Goal: Information Seeking & Learning: Learn about a topic

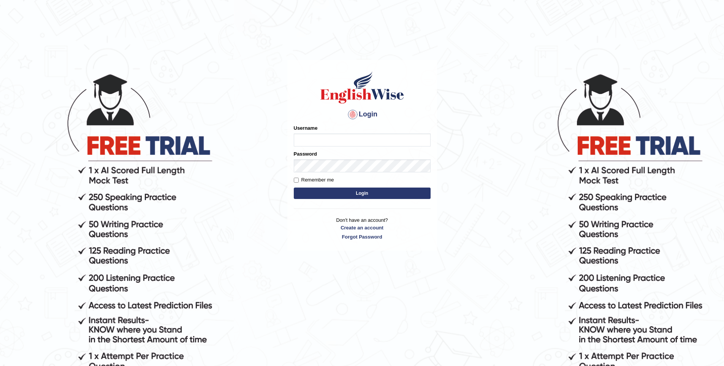
type input "vishwakarmad1999"
click at [368, 190] on button "Login" at bounding box center [362, 192] width 137 height 11
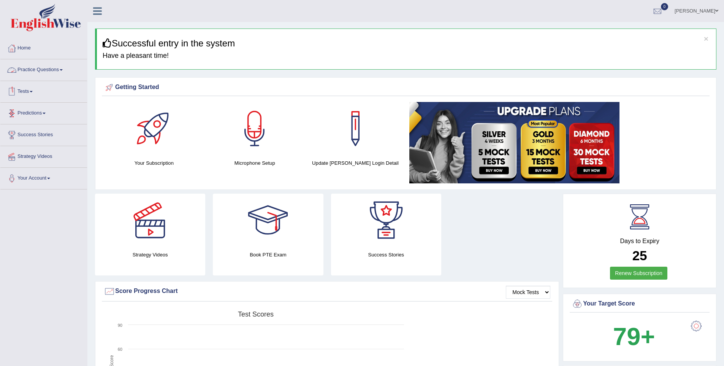
click at [41, 69] on link "Practice Questions" at bounding box center [43, 68] width 87 height 19
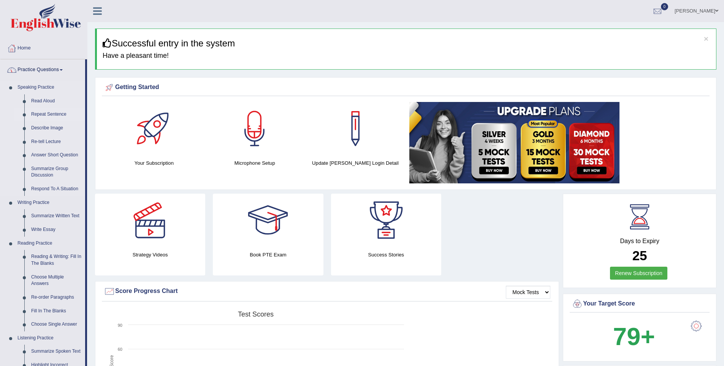
click at [56, 112] on link "Repeat Sentence" at bounding box center [56, 115] width 57 height 14
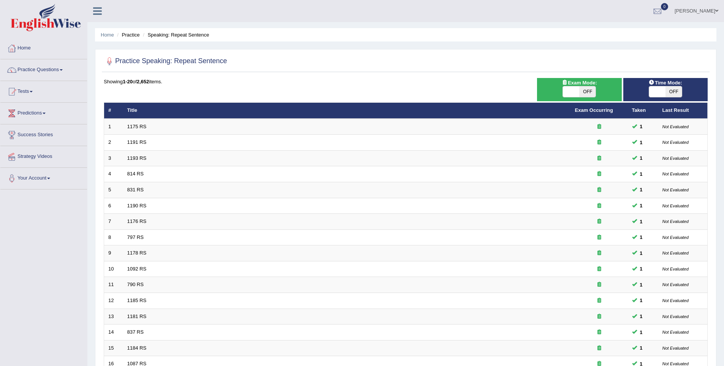
click at [581, 87] on span "OFF" at bounding box center [587, 91] width 16 height 11
checkbox input "true"
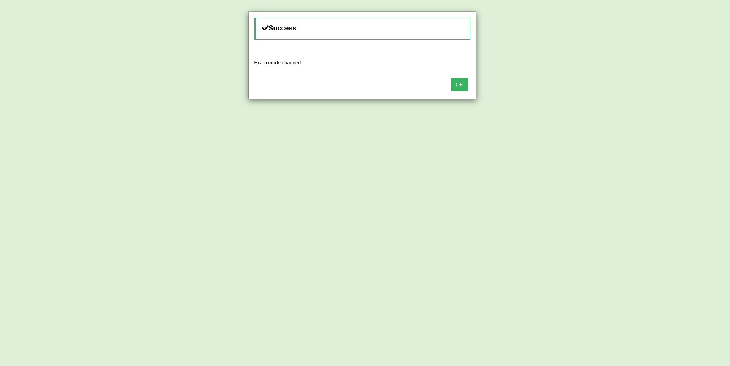
click at [457, 84] on button "OK" at bounding box center [459, 84] width 17 height 13
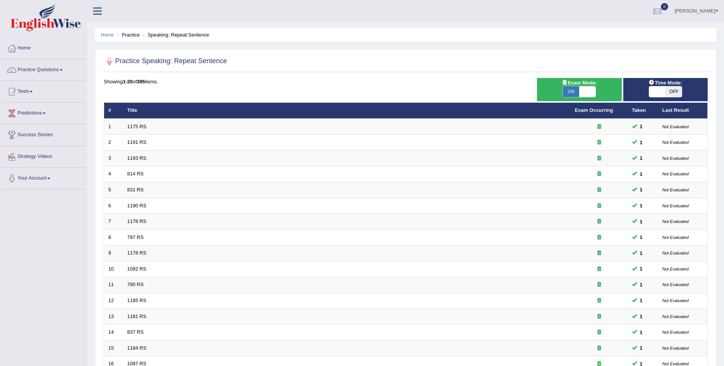
click at [660, 96] on span at bounding box center [657, 91] width 16 height 11
checkbox input "true"
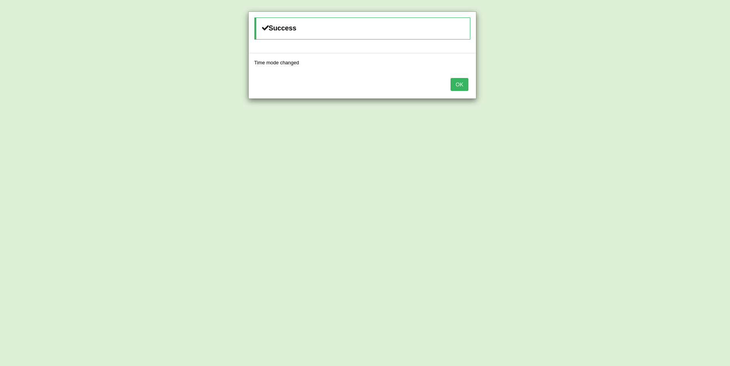
click at [454, 84] on button "OK" at bounding box center [459, 84] width 17 height 13
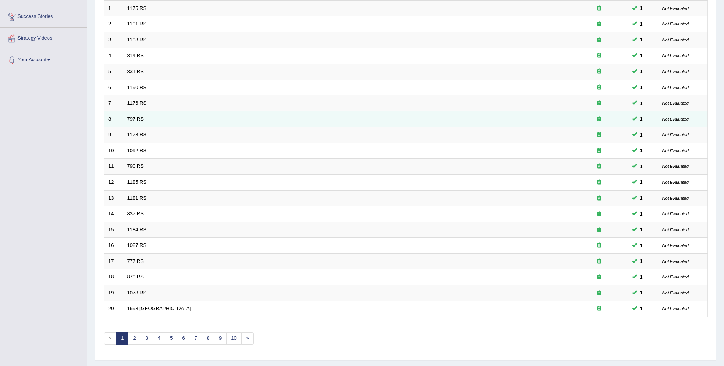
scroll to position [138, 0]
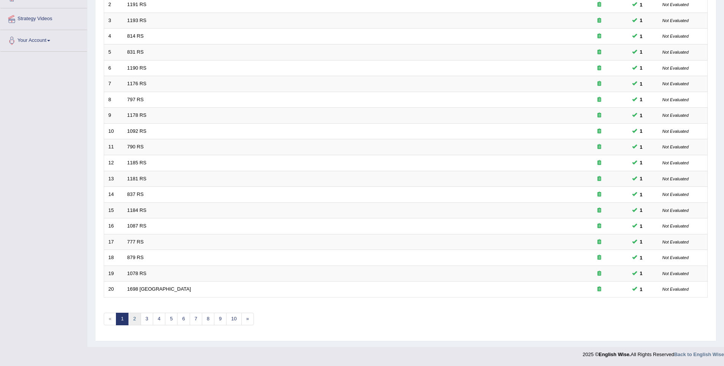
click at [138, 323] on link "2" at bounding box center [134, 319] width 13 height 13
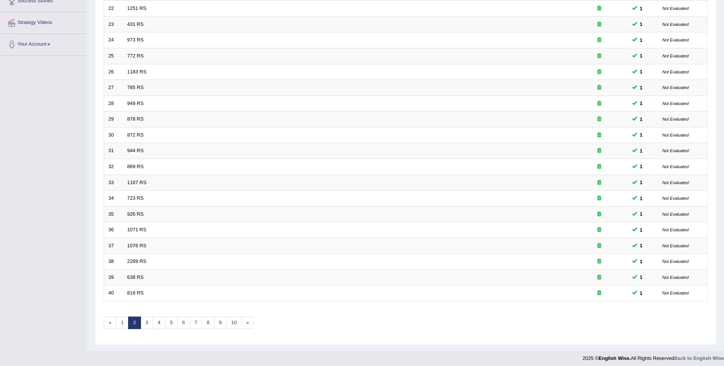
scroll to position [138, 0]
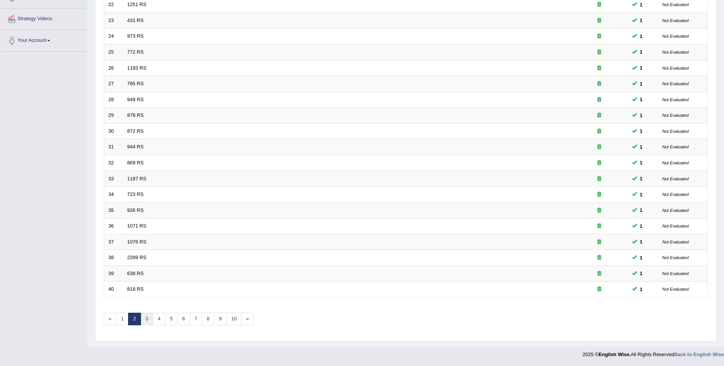
click at [147, 318] on link "3" at bounding box center [147, 319] width 13 height 13
click at [157, 319] on link "4" at bounding box center [159, 319] width 13 height 13
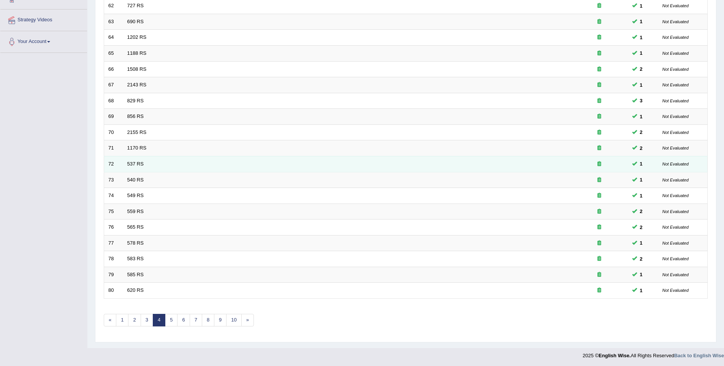
scroll to position [138, 0]
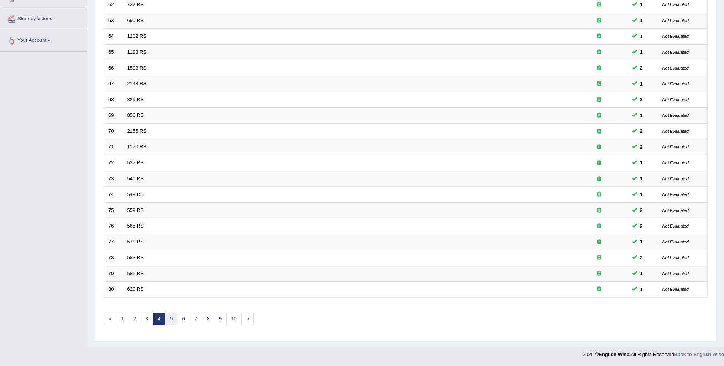
click at [171, 320] on link "5" at bounding box center [171, 319] width 13 height 13
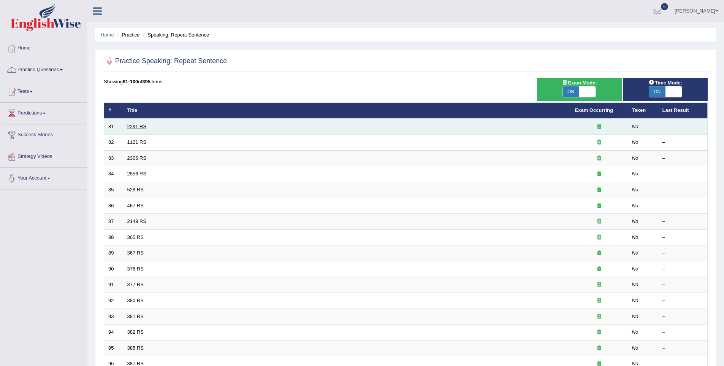
click at [141, 127] on link "2291 RS" at bounding box center [136, 127] width 19 height 6
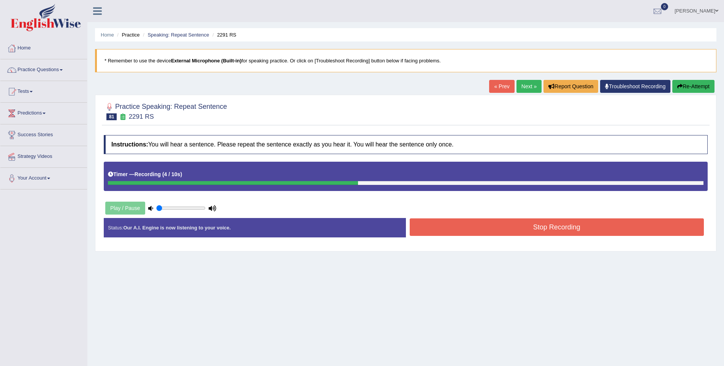
click at [575, 230] on button "Stop Recording" at bounding box center [557, 226] width 295 height 17
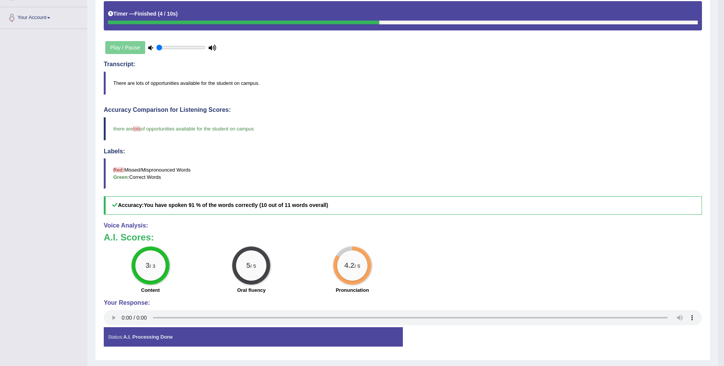
scroll to position [180, 0]
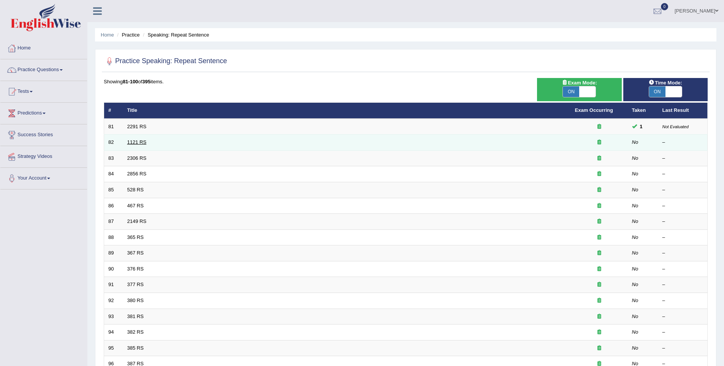
click at [137, 140] on link "1121 RS" at bounding box center [136, 142] width 19 height 6
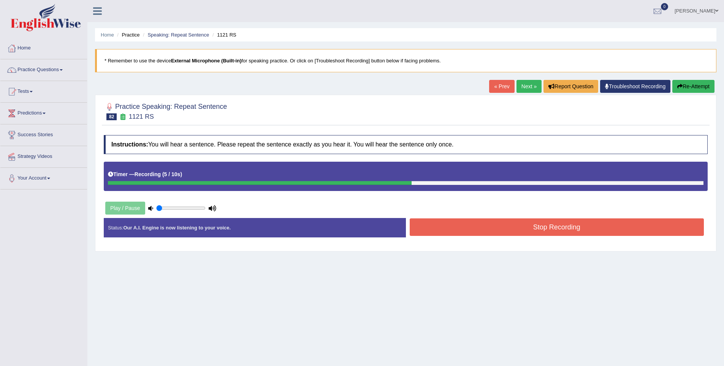
click at [553, 229] on button "Stop Recording" at bounding box center [557, 226] width 295 height 17
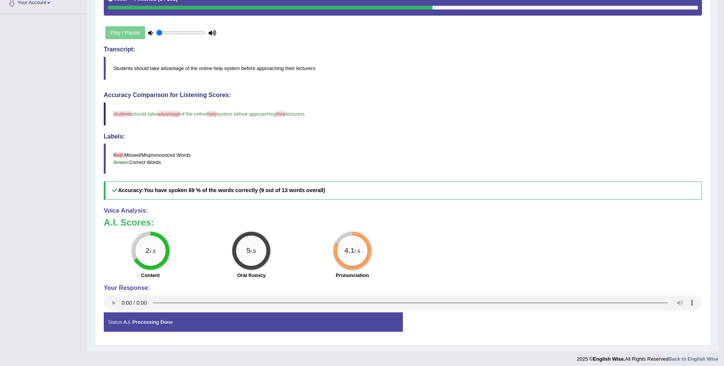
scroll to position [173, 0]
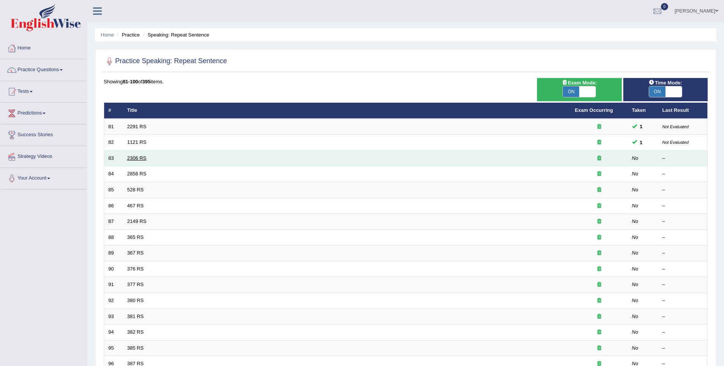
click at [135, 156] on link "2306 RS" at bounding box center [136, 158] width 19 height 6
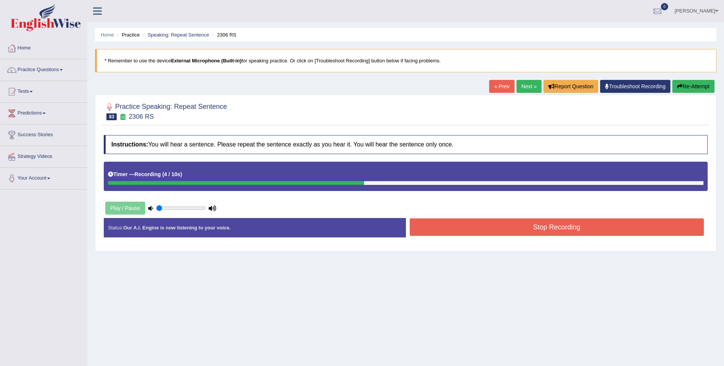
click at [510, 230] on button "Stop Recording" at bounding box center [557, 226] width 295 height 17
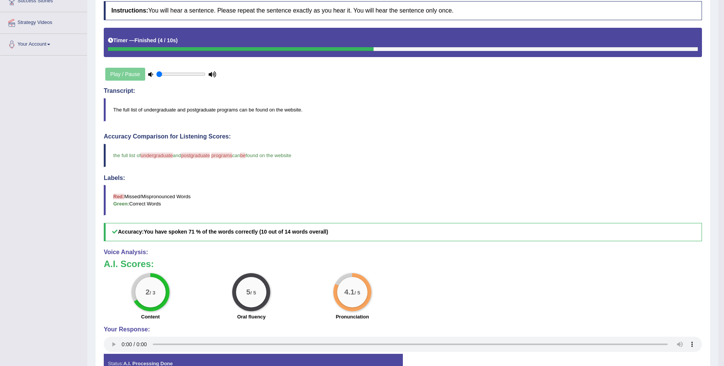
scroll to position [161, 0]
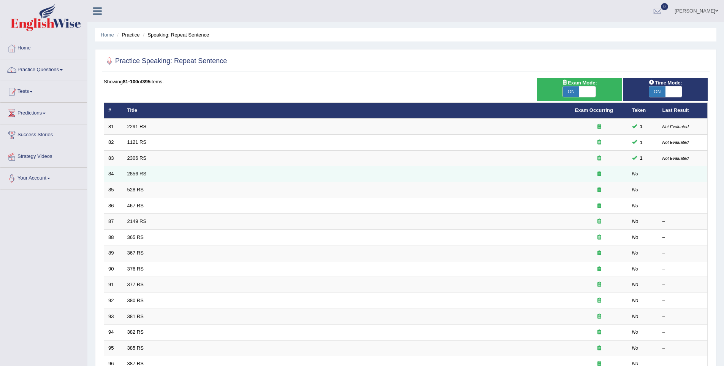
click at [142, 175] on link "2856 RS" at bounding box center [136, 174] width 19 height 6
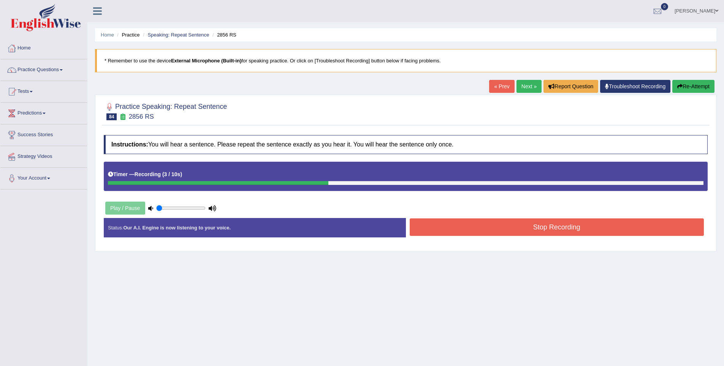
click at [527, 224] on button "Stop Recording" at bounding box center [557, 226] width 295 height 17
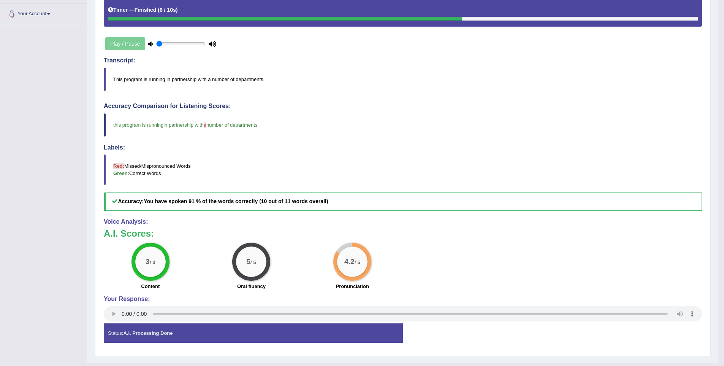
scroll to position [170, 0]
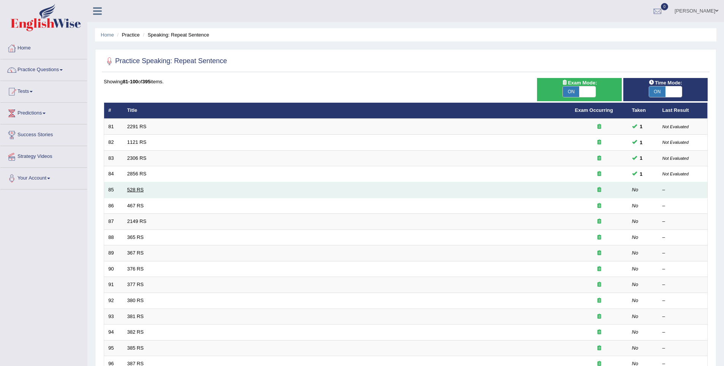
click at [137, 190] on link "528 RS" at bounding box center [135, 190] width 16 height 6
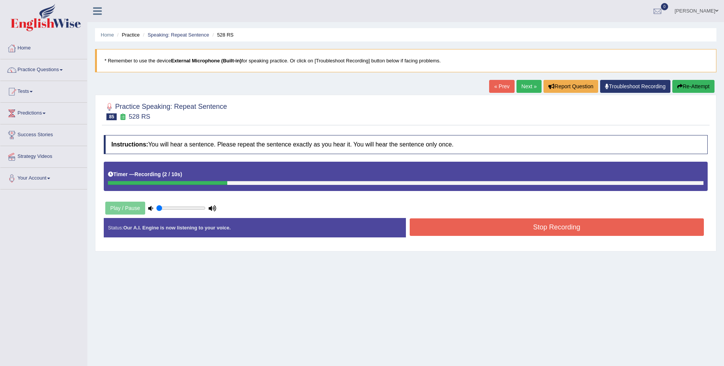
click at [539, 230] on button "Stop Recording" at bounding box center [557, 226] width 295 height 17
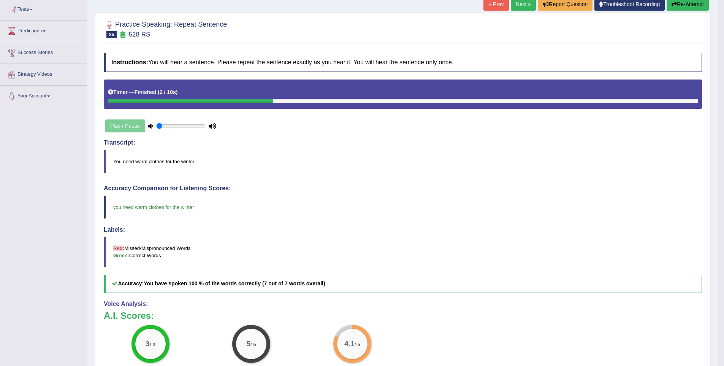
scroll to position [73, 0]
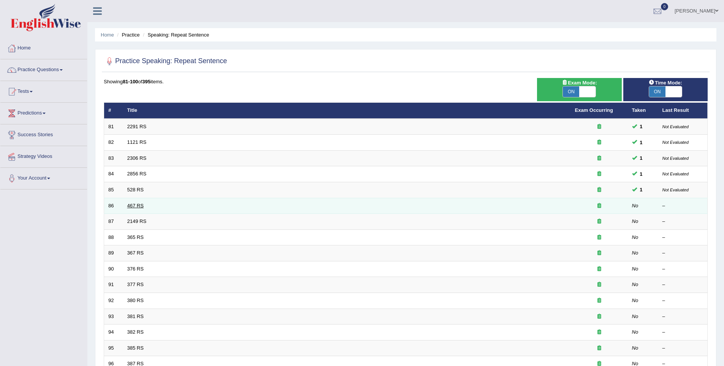
click at [134, 205] on link "467 RS" at bounding box center [135, 206] width 16 height 6
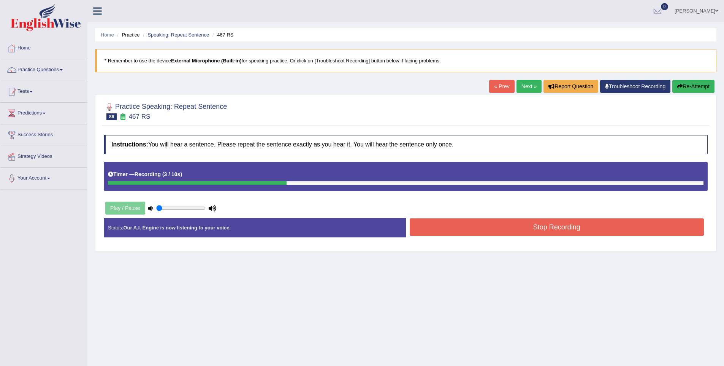
click at [556, 230] on button "Stop Recording" at bounding box center [557, 226] width 295 height 17
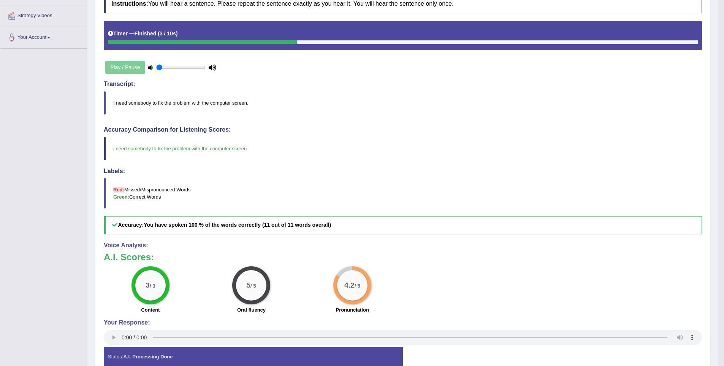
scroll to position [180, 0]
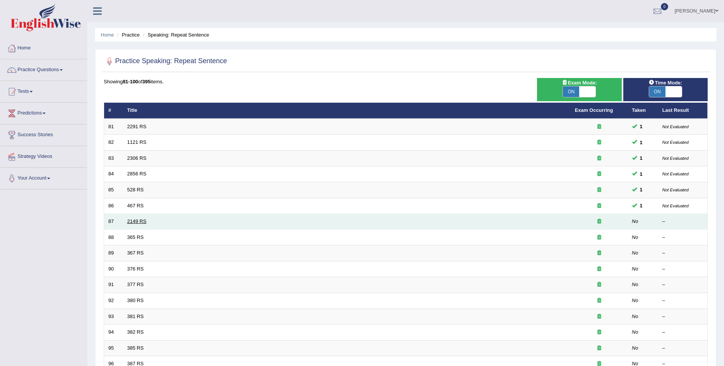
click at [131, 221] on link "2149 RS" at bounding box center [136, 221] width 19 height 6
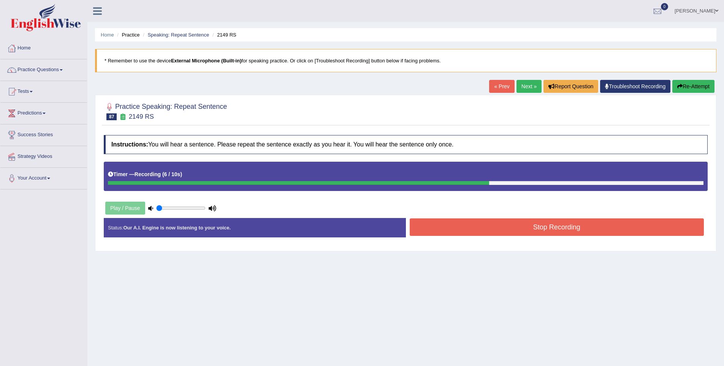
click at [493, 232] on button "Stop Recording" at bounding box center [557, 226] width 295 height 17
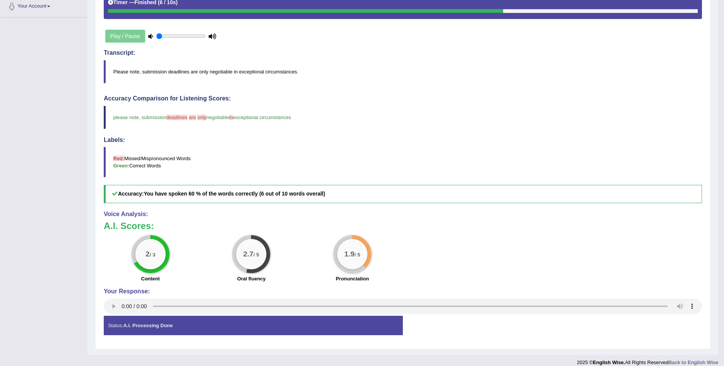
scroll to position [174, 0]
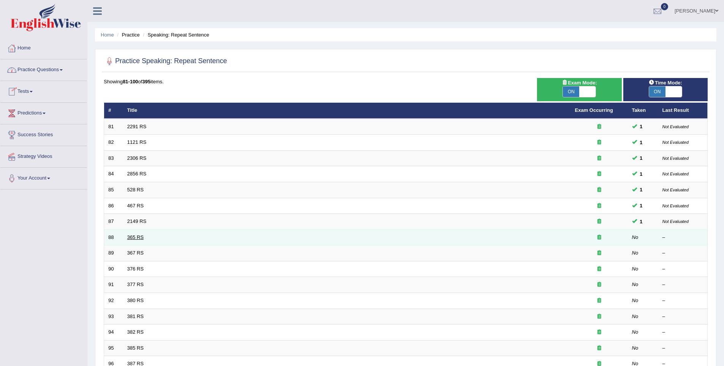
click at [136, 239] on link "365 RS" at bounding box center [135, 237] width 16 height 6
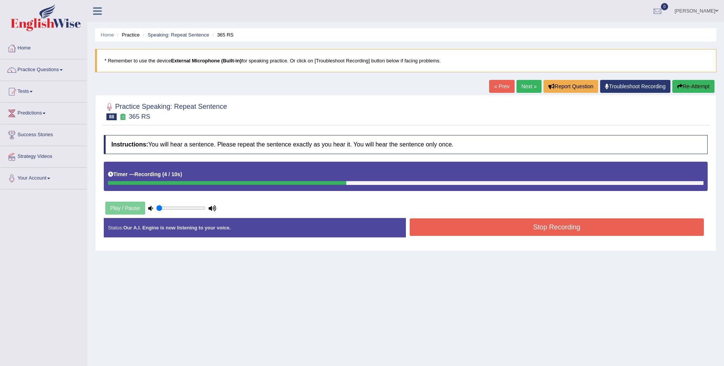
click at [497, 229] on button "Stop Recording" at bounding box center [557, 226] width 295 height 17
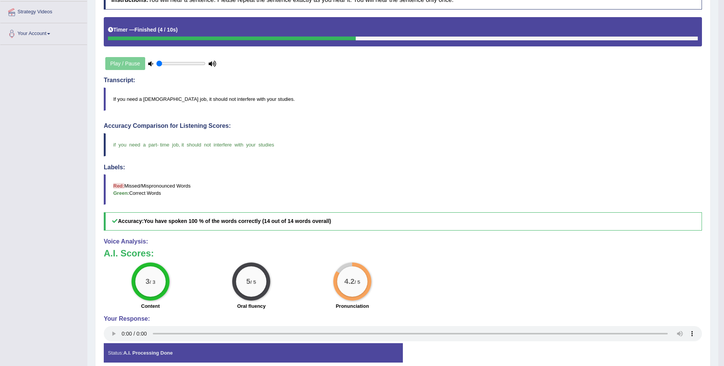
scroll to position [150, 0]
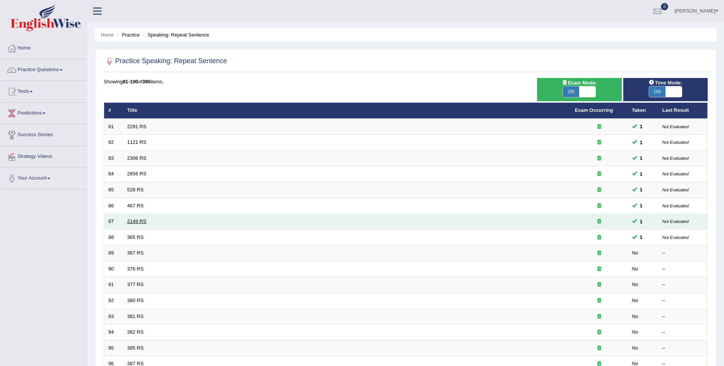
click at [133, 223] on link "2149 RS" at bounding box center [136, 221] width 19 height 6
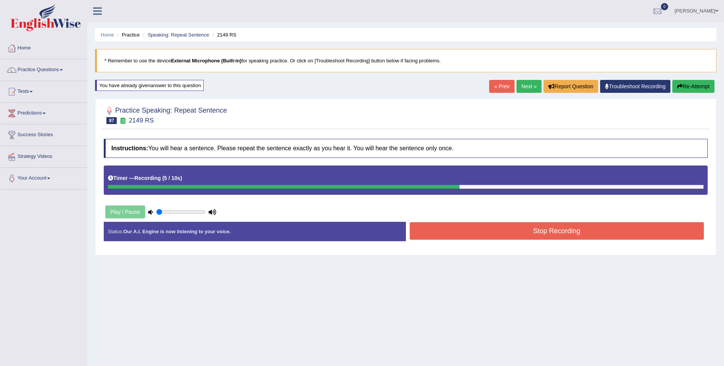
click at [541, 238] on button "Stop Recording" at bounding box center [557, 230] width 295 height 17
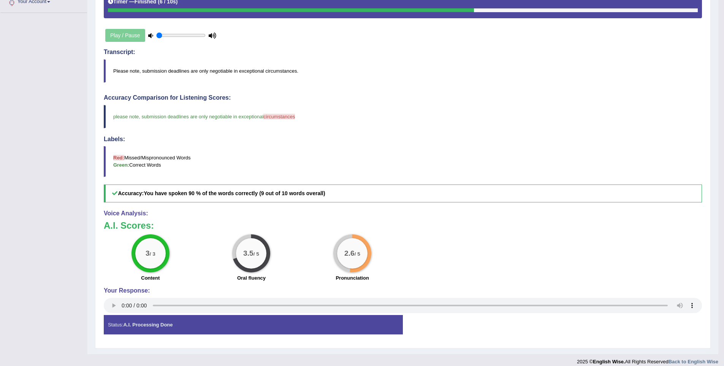
scroll to position [178, 0]
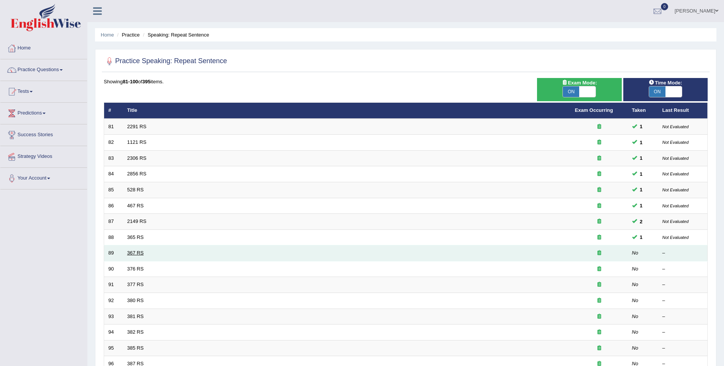
click at [134, 251] on link "367 RS" at bounding box center [135, 253] width 16 height 6
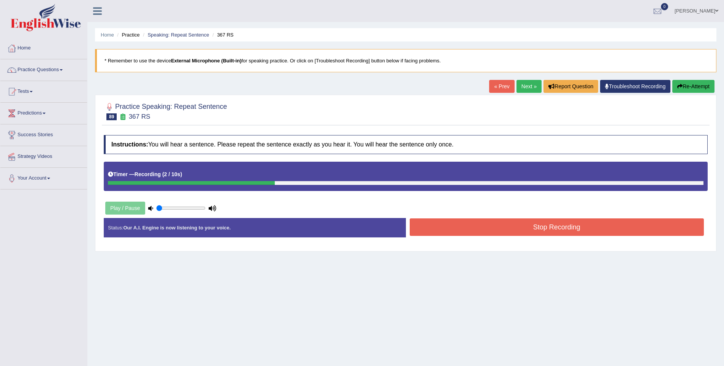
click at [563, 224] on button "Stop Recording" at bounding box center [557, 226] width 295 height 17
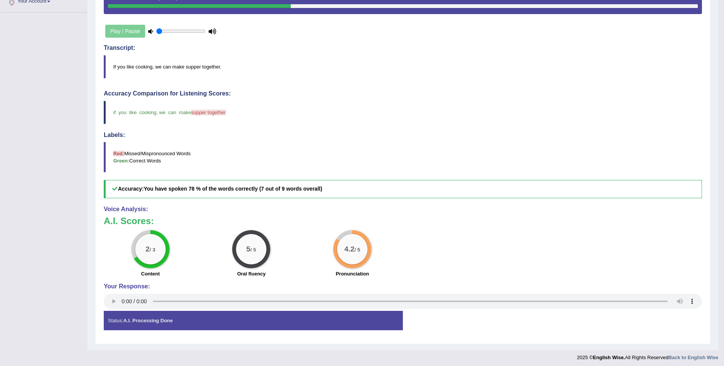
scroll to position [180, 0]
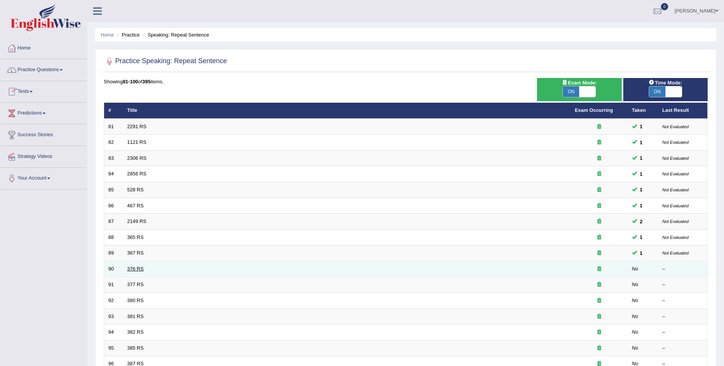
click at [133, 267] on link "376 RS" at bounding box center [135, 269] width 16 height 6
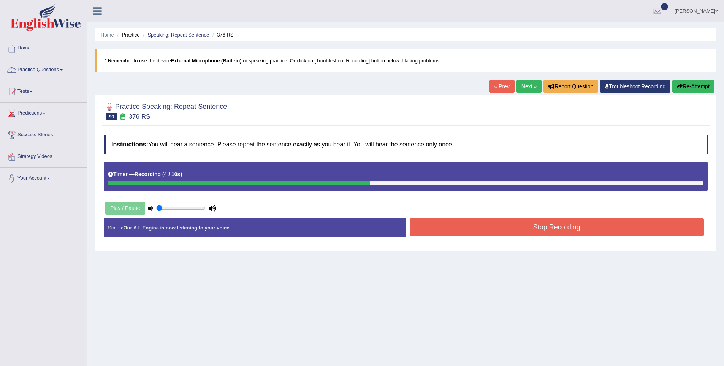
click at [561, 229] on button "Stop Recording" at bounding box center [557, 226] width 295 height 17
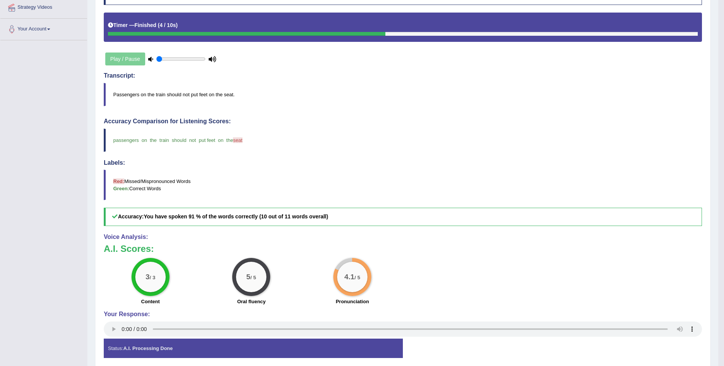
scroll to position [180, 0]
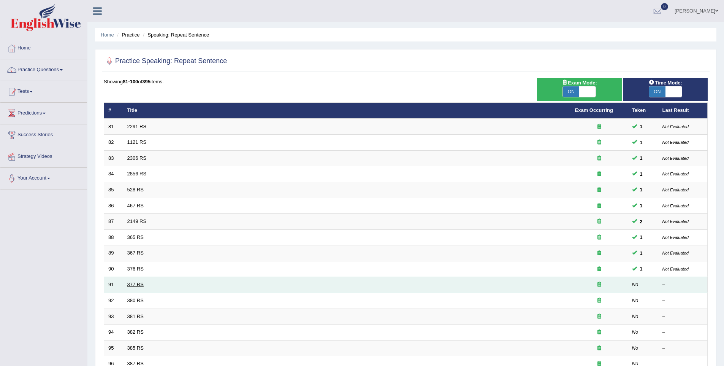
click at [133, 286] on link "377 RS" at bounding box center [135, 284] width 16 height 6
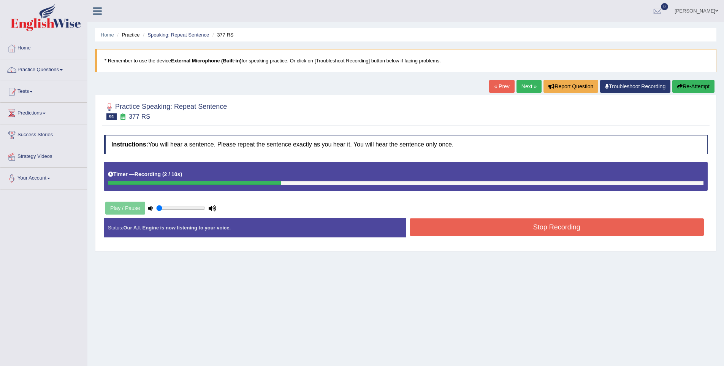
click at [593, 232] on button "Stop Recording" at bounding box center [557, 226] width 295 height 17
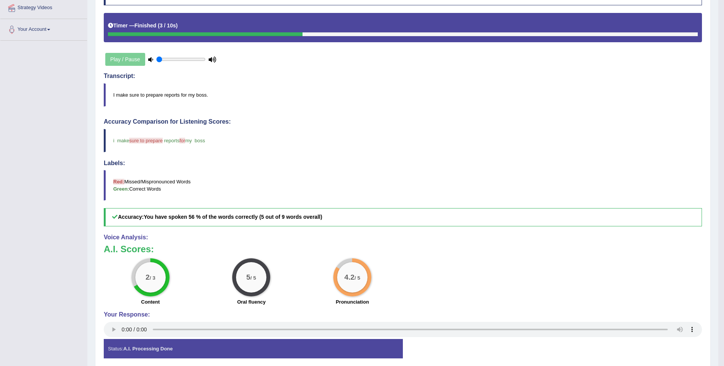
scroll to position [151, 0]
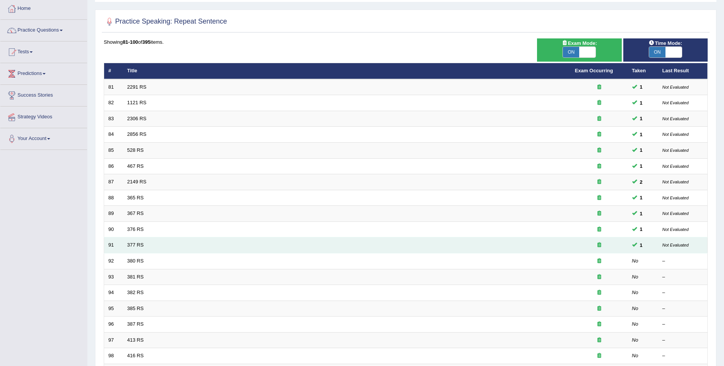
scroll to position [43, 0]
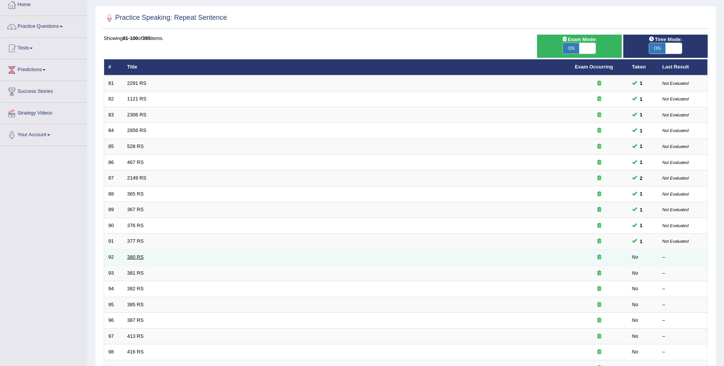
click at [133, 257] on link "380 RS" at bounding box center [135, 257] width 16 height 6
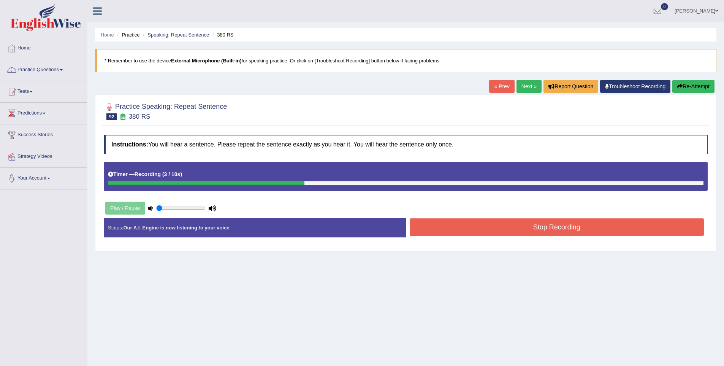
click at [518, 230] on button "Stop Recording" at bounding box center [557, 226] width 295 height 17
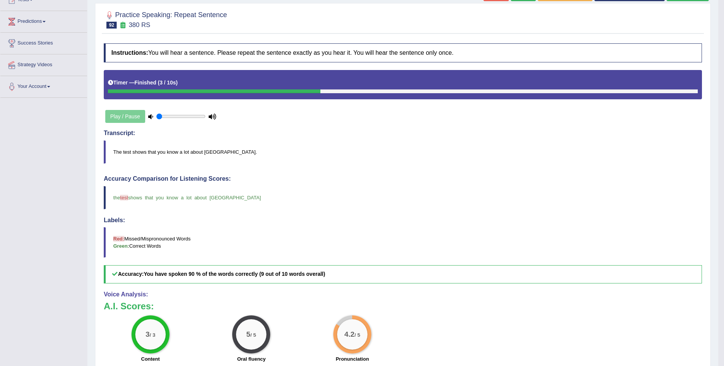
scroll to position [151, 0]
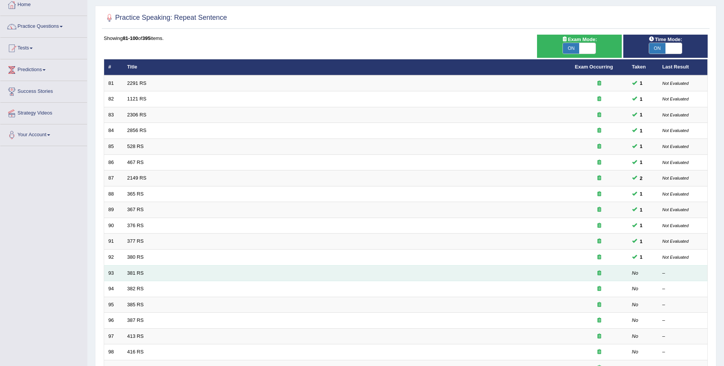
click at [138, 268] on td "381 RS" at bounding box center [347, 273] width 448 height 16
click at [138, 270] on link "381 RS" at bounding box center [135, 273] width 16 height 6
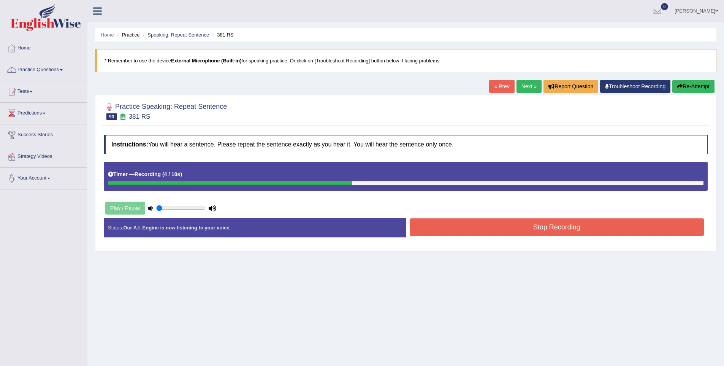
click at [556, 225] on button "Stop Recording" at bounding box center [557, 226] width 295 height 17
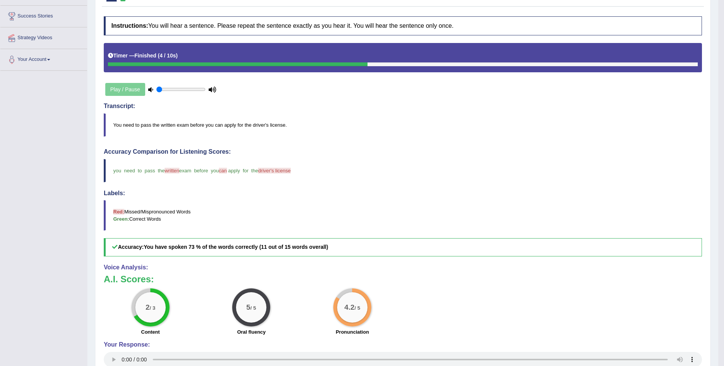
scroll to position [129, 0]
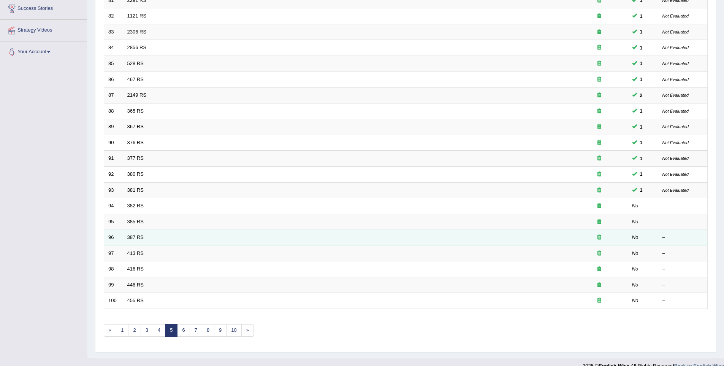
scroll to position [127, 0]
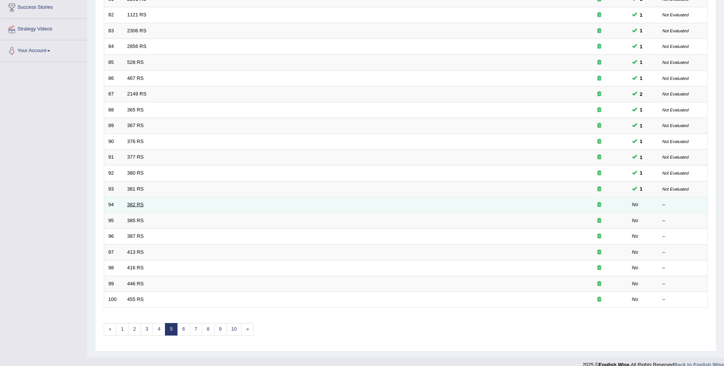
click at [134, 204] on link "382 RS" at bounding box center [135, 205] width 16 height 6
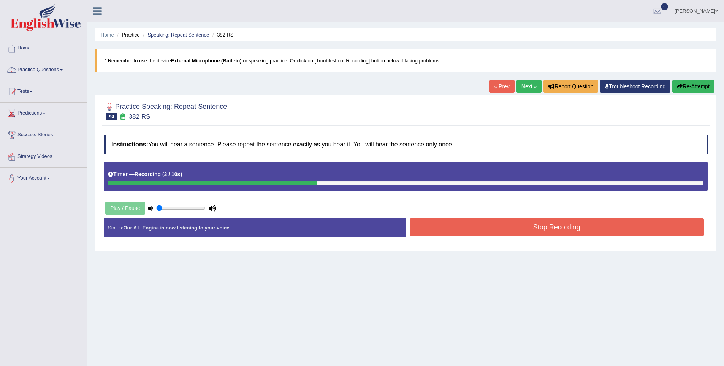
click at [577, 225] on button "Stop Recording" at bounding box center [557, 226] width 295 height 17
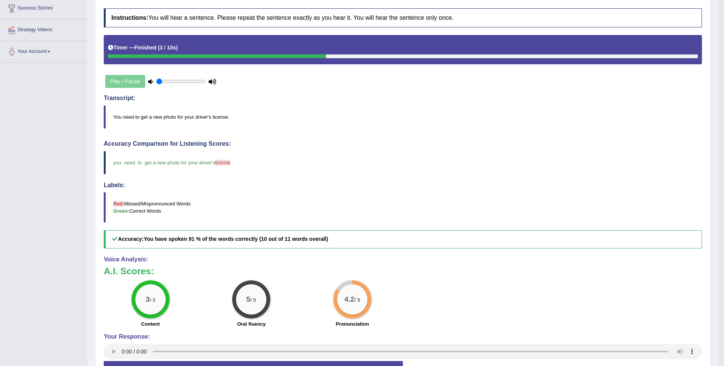
scroll to position [180, 0]
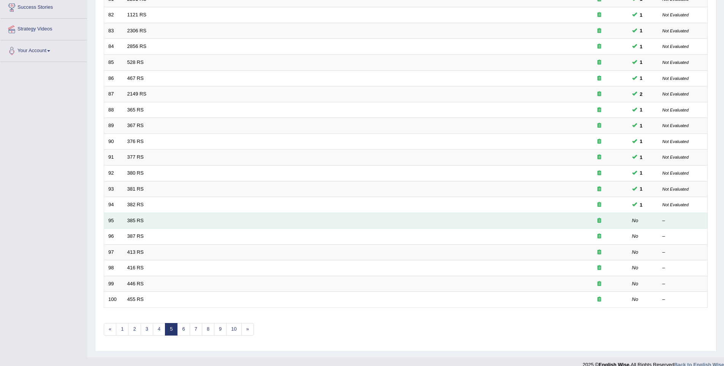
click at [136, 226] on td "385 RS" at bounding box center [347, 221] width 448 height 16
click at [136, 220] on link "385 RS" at bounding box center [135, 220] width 16 height 6
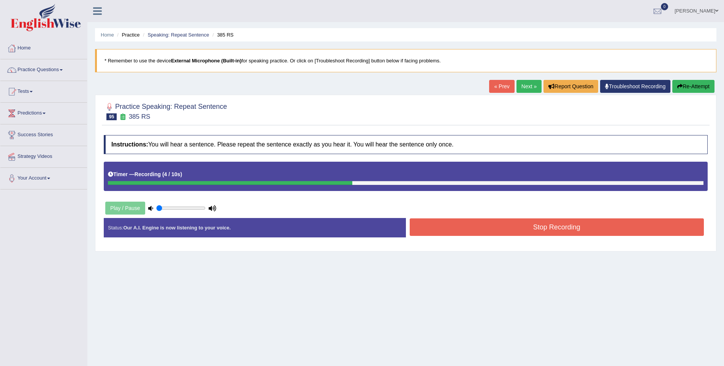
click at [559, 232] on button "Stop Recording" at bounding box center [557, 226] width 295 height 17
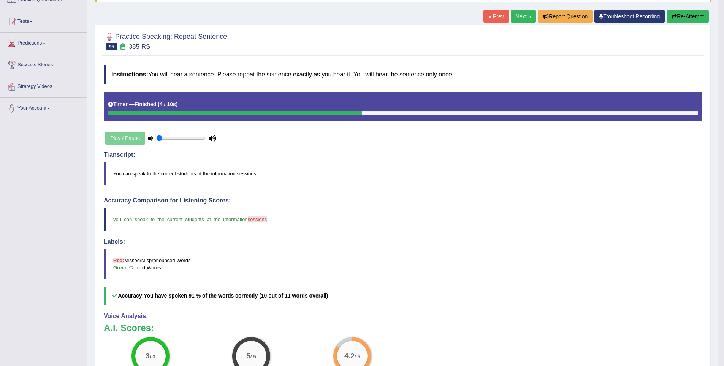
scroll to position [100, 0]
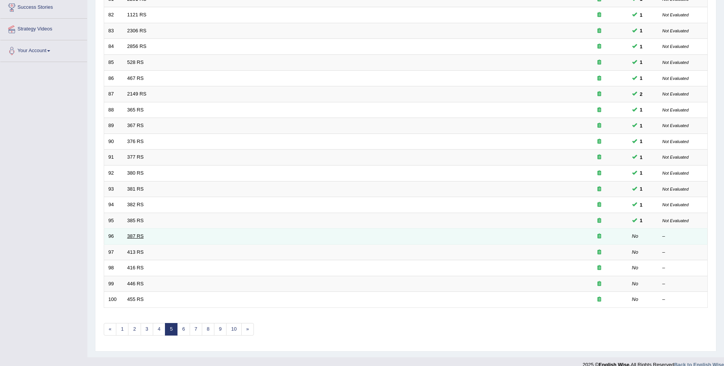
click at [136, 233] on link "387 RS" at bounding box center [135, 236] width 16 height 6
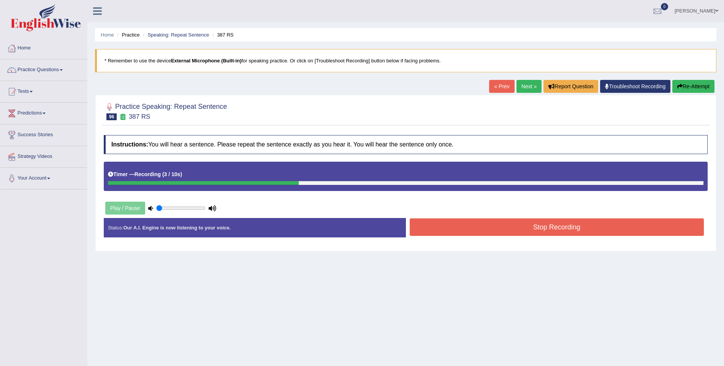
click at [537, 225] on button "Stop Recording" at bounding box center [557, 226] width 295 height 17
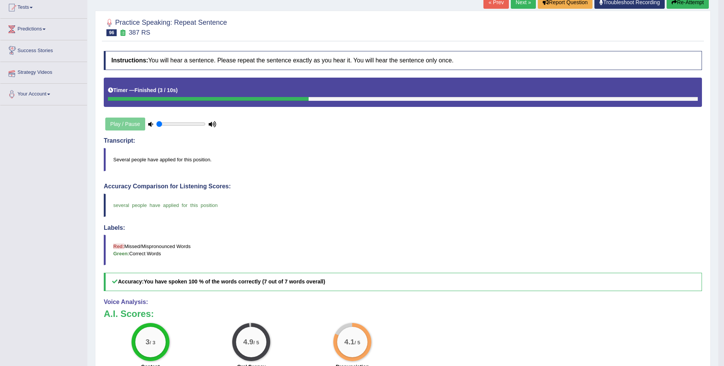
scroll to position [88, 0]
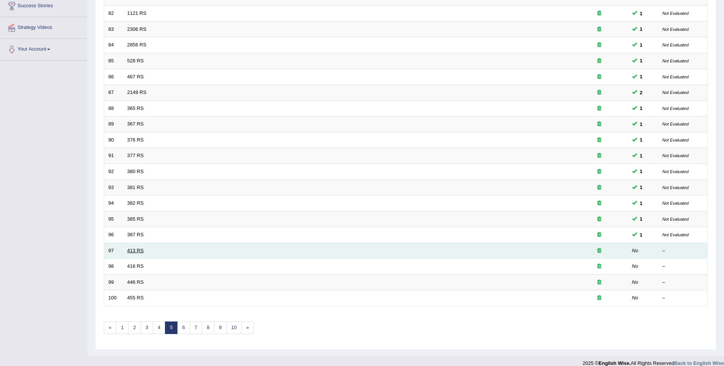
click at [138, 249] on link "413 RS" at bounding box center [135, 251] width 16 height 6
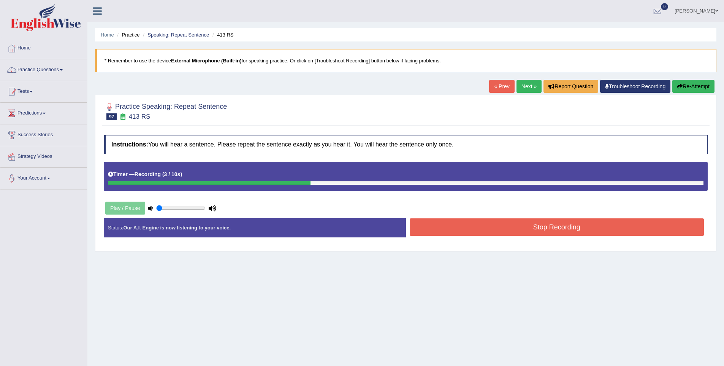
click at [584, 229] on button "Stop Recording" at bounding box center [557, 226] width 295 height 17
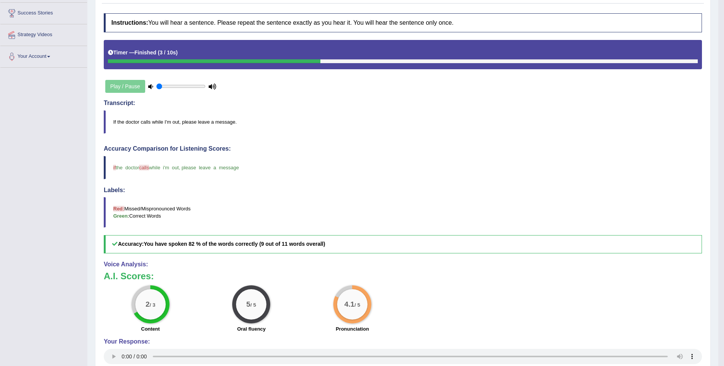
scroll to position [150, 0]
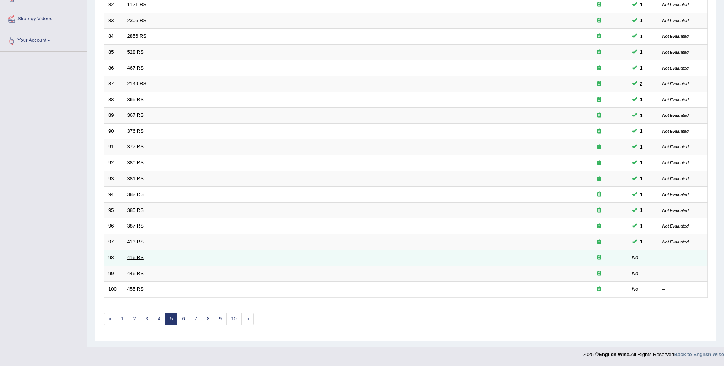
click at [136, 254] on link "416 RS" at bounding box center [135, 257] width 16 height 6
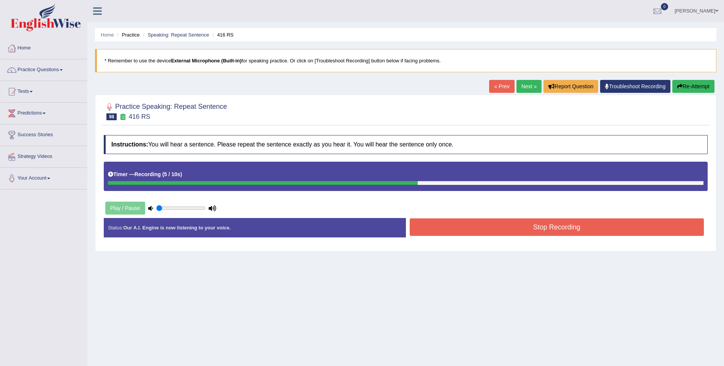
click at [563, 230] on button "Stop Recording" at bounding box center [557, 226] width 295 height 17
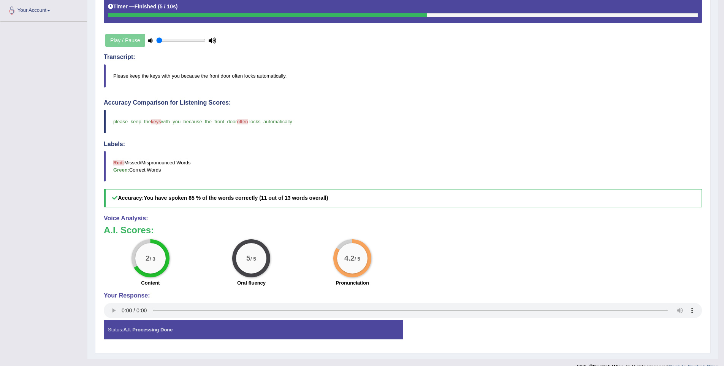
scroll to position [180, 0]
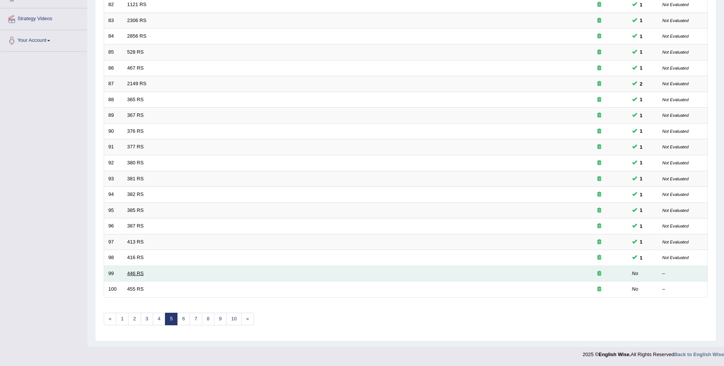
click at [140, 272] on link "446 RS" at bounding box center [135, 273] width 16 height 6
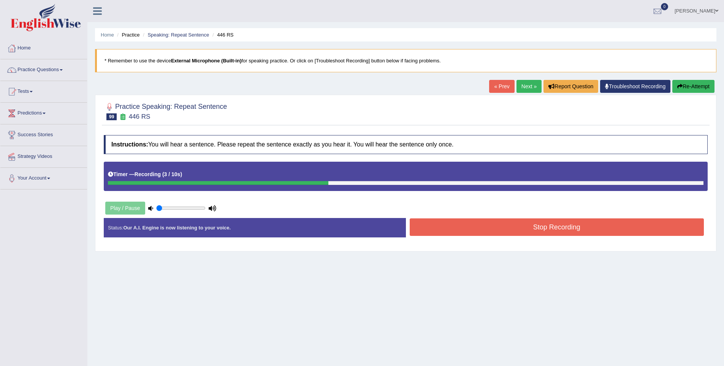
click at [564, 228] on button "Stop Recording" at bounding box center [557, 226] width 295 height 17
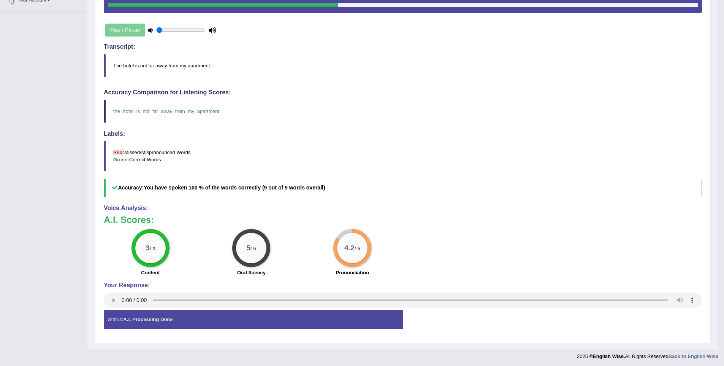
scroll to position [180, 0]
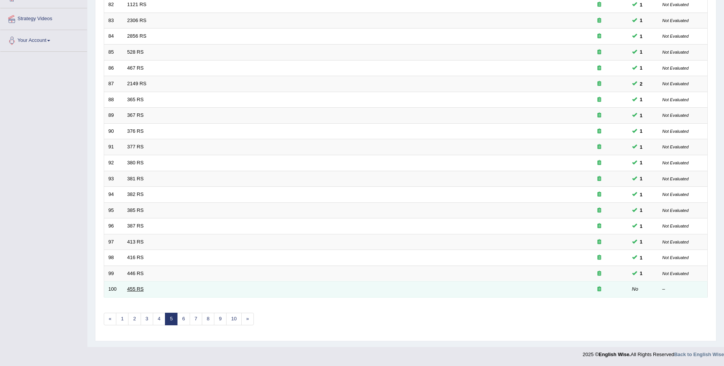
click at [129, 289] on link "455 RS" at bounding box center [135, 289] width 16 height 6
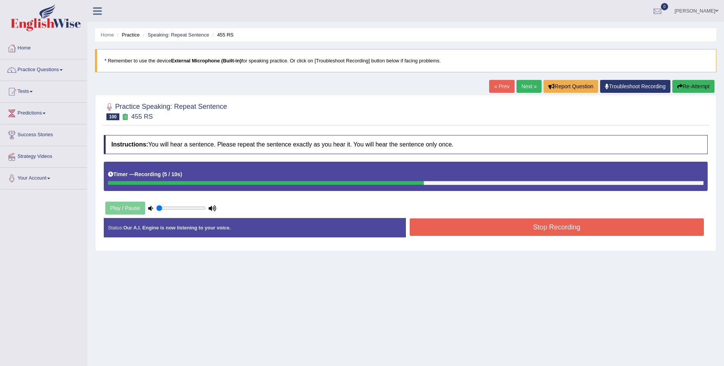
click at [569, 226] on button "Stop Recording" at bounding box center [557, 226] width 295 height 17
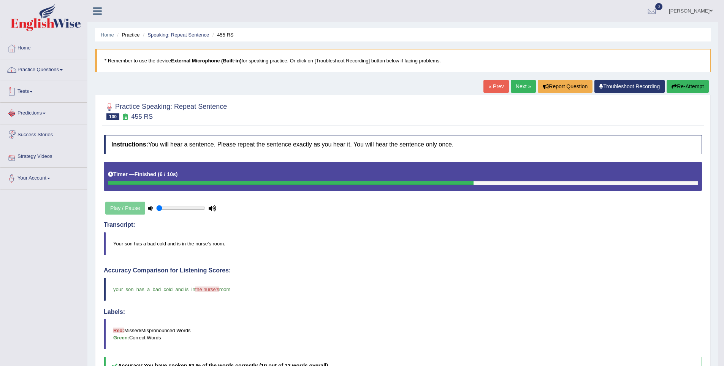
click at [40, 71] on link "Practice Questions" at bounding box center [43, 68] width 87 height 19
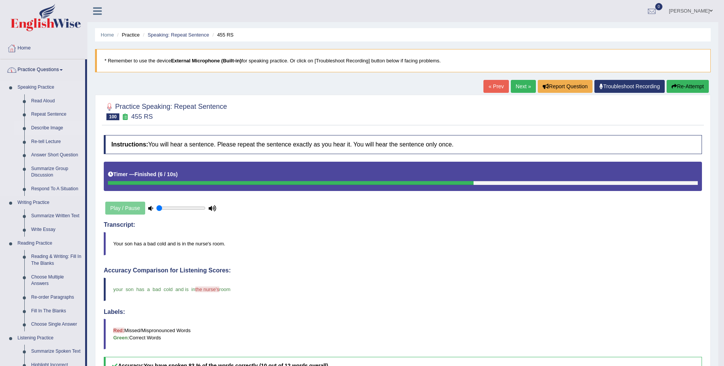
click at [45, 127] on link "Describe Image" at bounding box center [56, 128] width 57 height 14
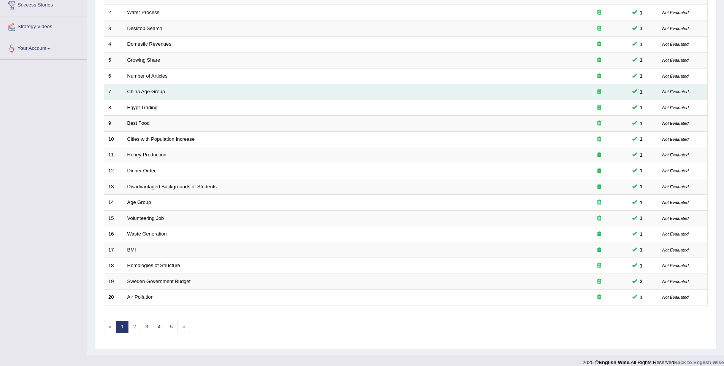
scroll to position [138, 0]
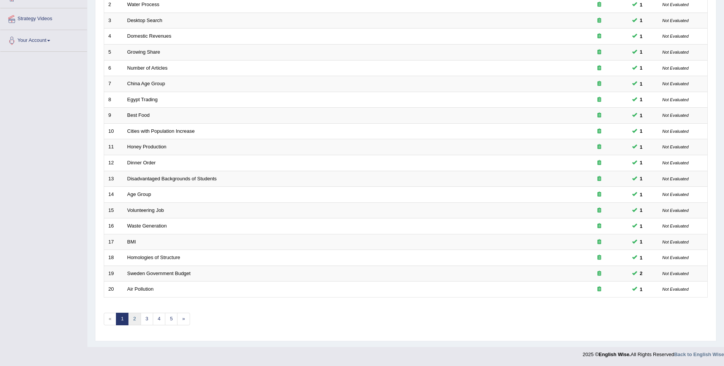
click at [132, 319] on link "2" at bounding box center [134, 319] width 13 height 13
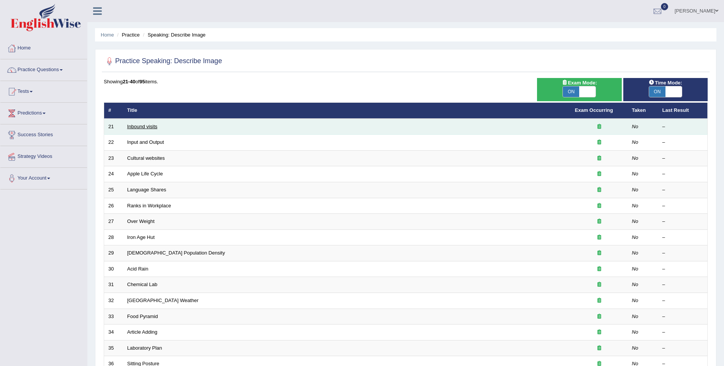
click at [147, 129] on link "Inbound visits" at bounding box center [142, 127] width 30 height 6
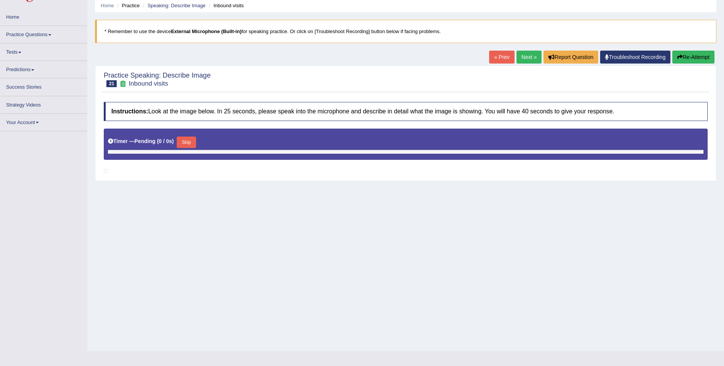
scroll to position [30, 0]
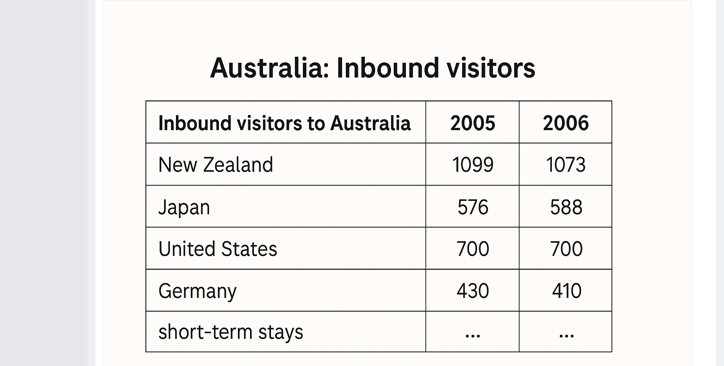
scroll to position [285, 0]
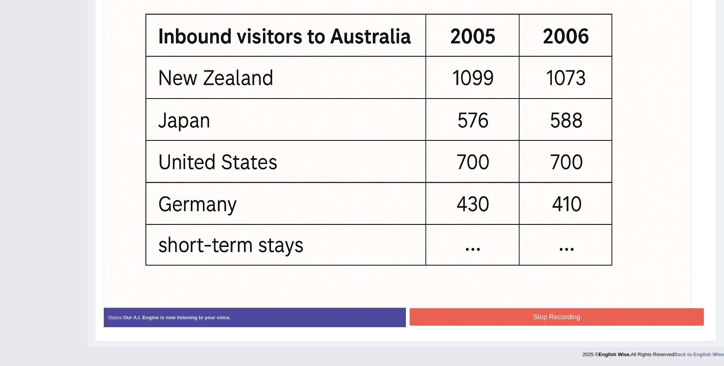
click at [659, 311] on button "Stop Recording" at bounding box center [557, 316] width 295 height 17
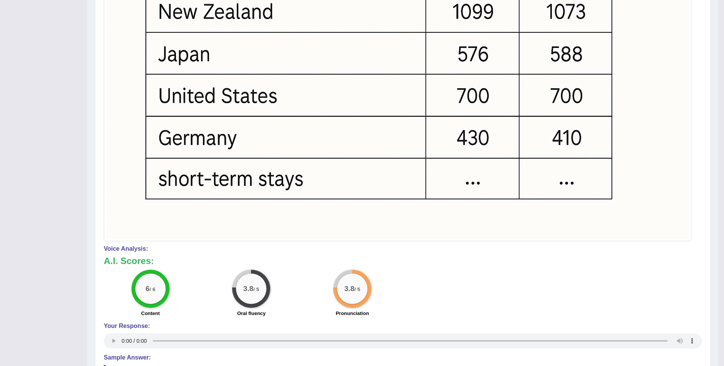
scroll to position [353, 0]
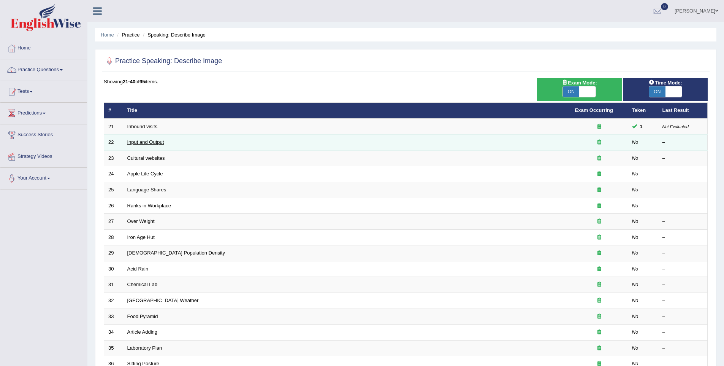
click at [137, 142] on link "Input and Output" at bounding box center [145, 142] width 37 height 6
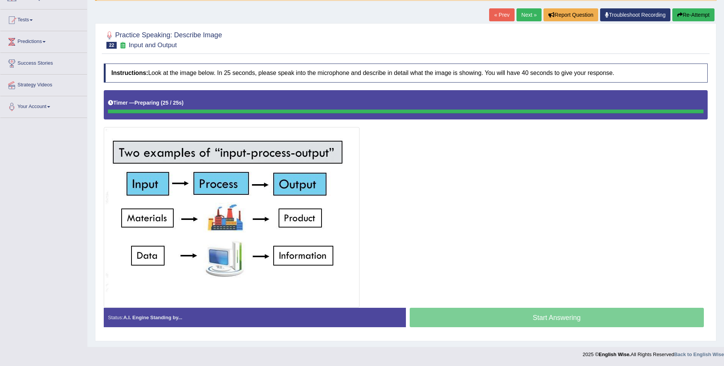
scroll to position [72, 0]
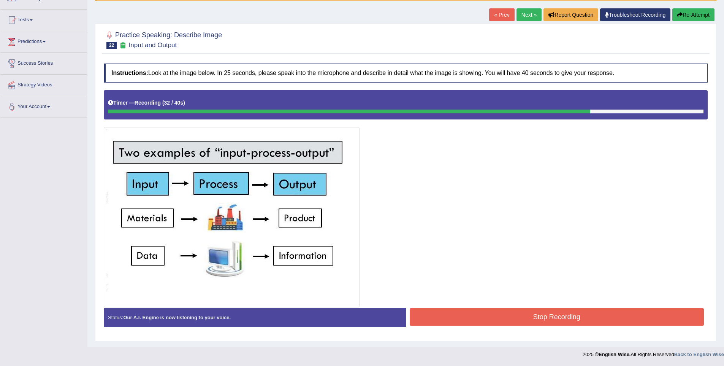
click at [583, 311] on button "Stop Recording" at bounding box center [557, 316] width 295 height 17
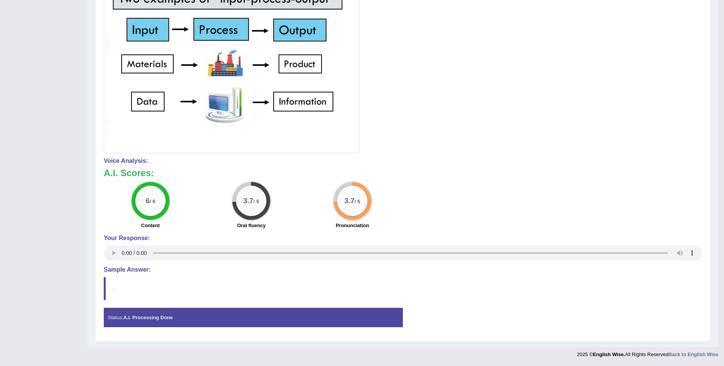
scroll to position [226, 0]
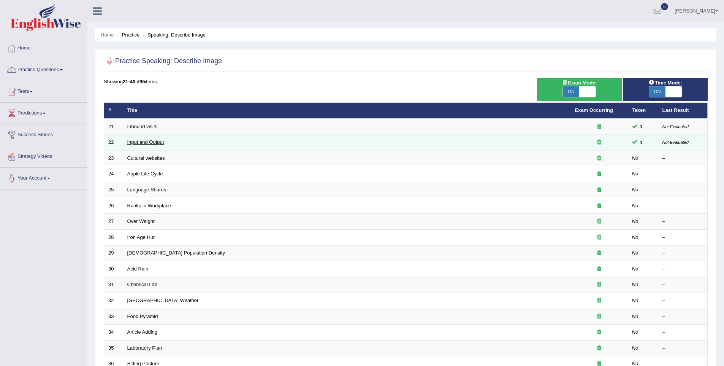
click at [154, 141] on link "Input and Output" at bounding box center [145, 142] width 37 height 6
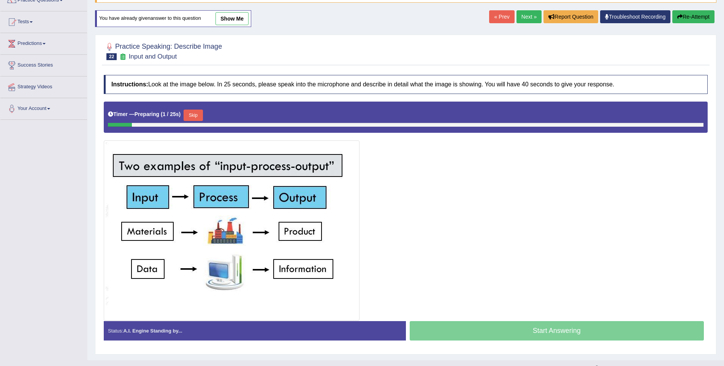
scroll to position [72, 0]
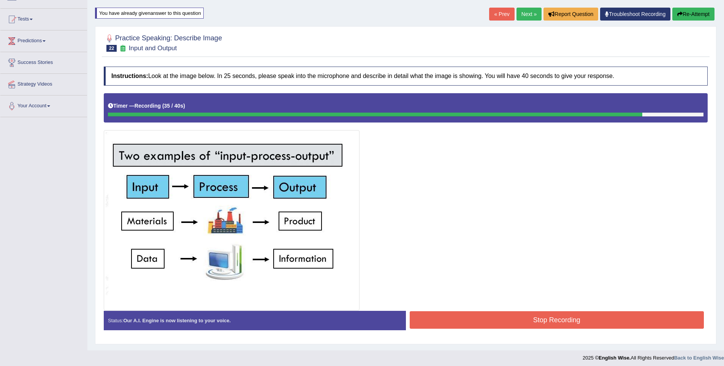
click at [549, 322] on button "Stop Recording" at bounding box center [557, 319] width 295 height 17
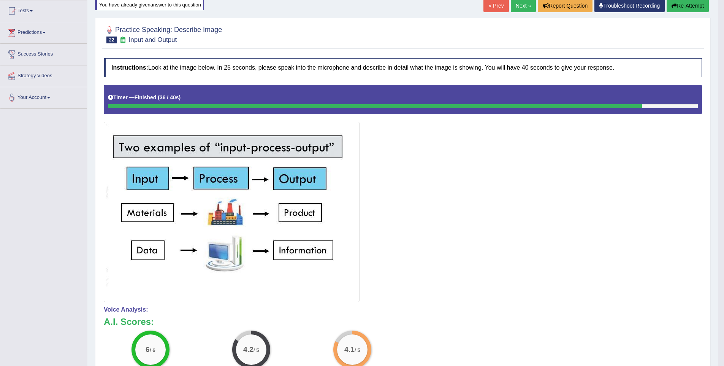
scroll to position [81, 0]
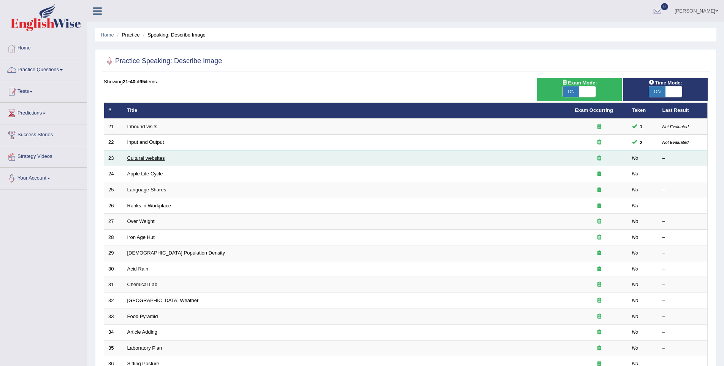
click at [149, 160] on link "Cultural websites" at bounding box center [146, 158] width 38 height 6
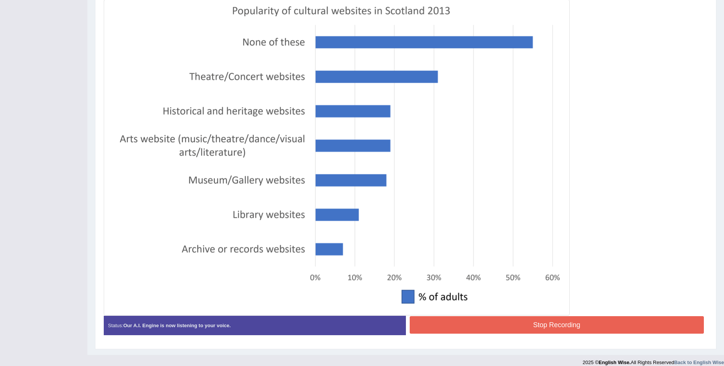
scroll to position [207, 0]
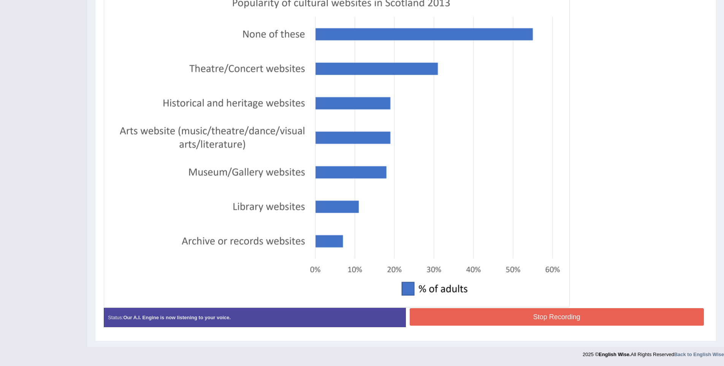
click at [505, 313] on button "Stop Recording" at bounding box center [557, 316] width 295 height 17
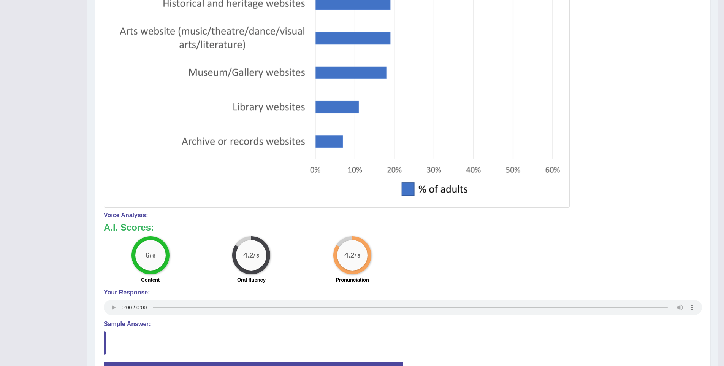
scroll to position [325, 0]
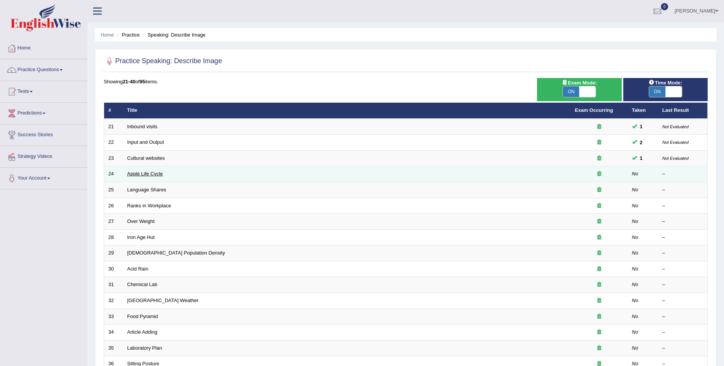
click at [140, 176] on link "Apple Life Cycle" at bounding box center [145, 174] width 36 height 6
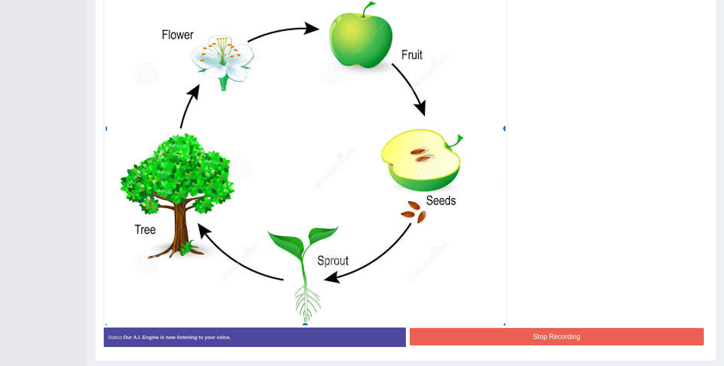
scroll to position [280, 0]
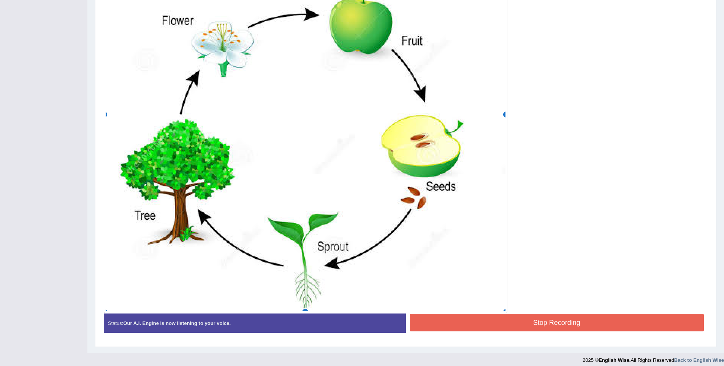
click at [569, 320] on button "Stop Recording" at bounding box center [557, 322] width 295 height 17
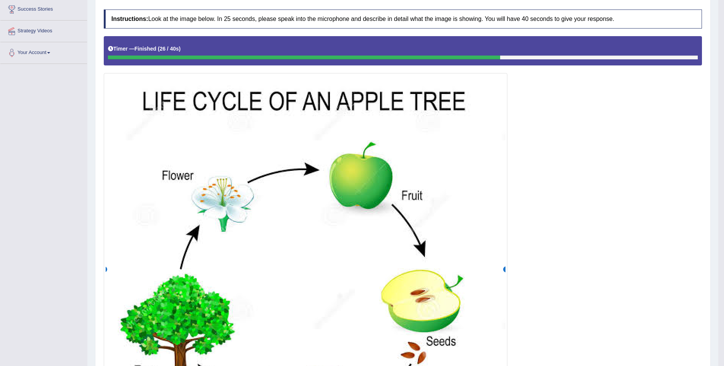
scroll to position [88, 0]
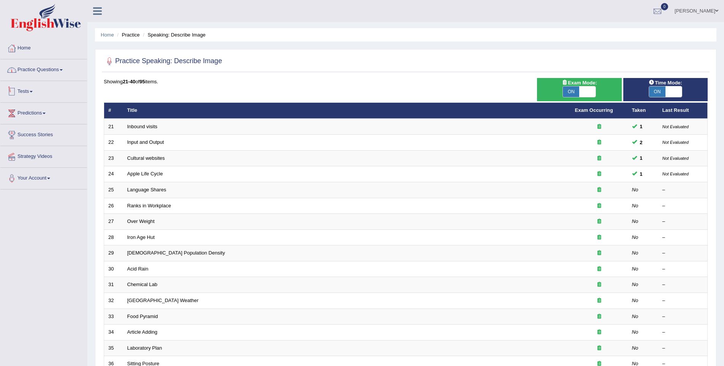
click at [62, 71] on link "Practice Questions" at bounding box center [43, 68] width 87 height 19
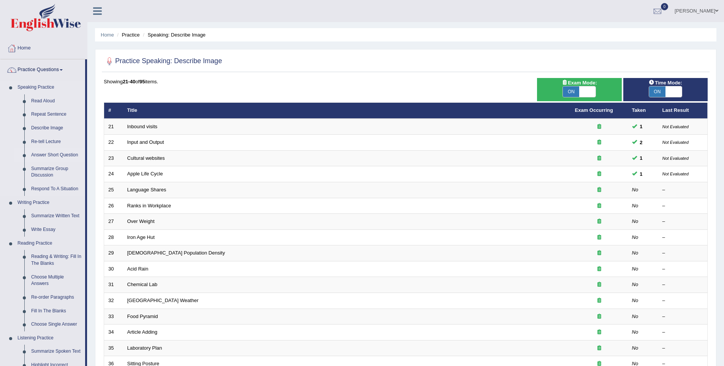
click at [59, 154] on link "Answer Short Question" at bounding box center [56, 155] width 57 height 14
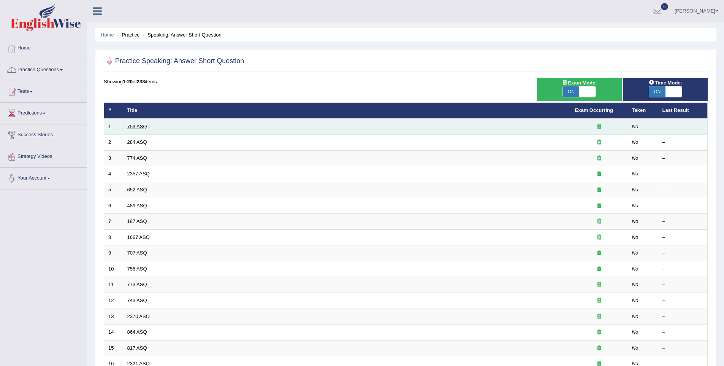
click at [136, 128] on link "753 ASQ" at bounding box center [137, 127] width 20 height 6
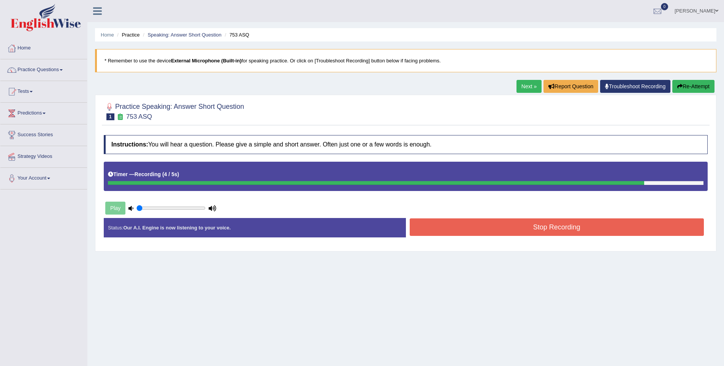
click at [536, 224] on button "Stop Recording" at bounding box center [557, 226] width 295 height 17
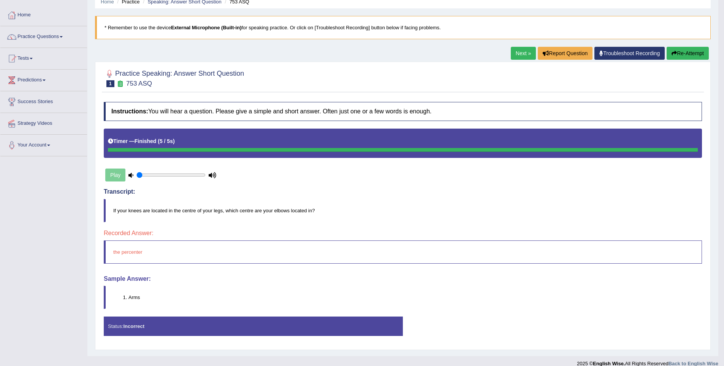
scroll to position [43, 0]
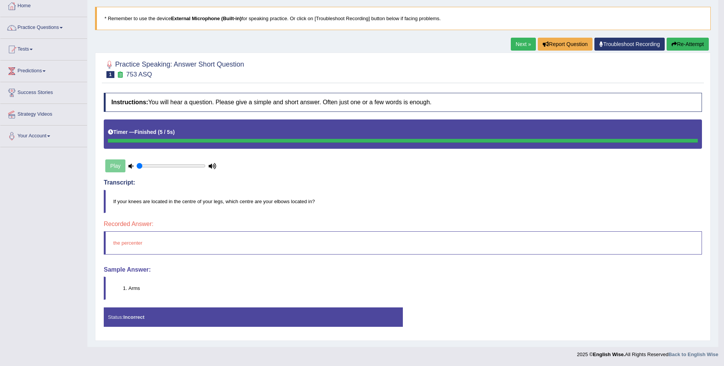
click at [676, 42] on button "Re-Attempt" at bounding box center [688, 44] width 42 height 13
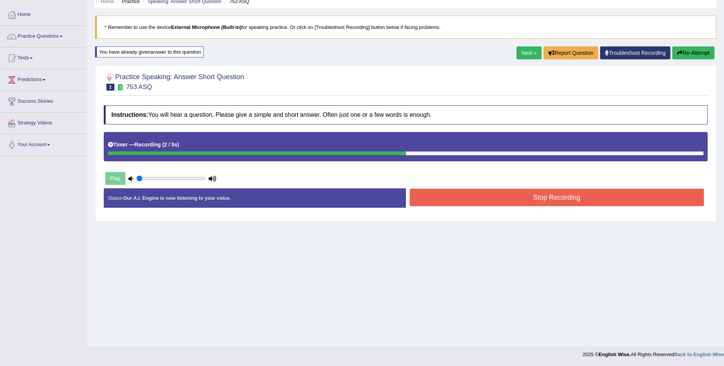
click at [554, 206] on button "Stop Recording" at bounding box center [557, 197] width 295 height 17
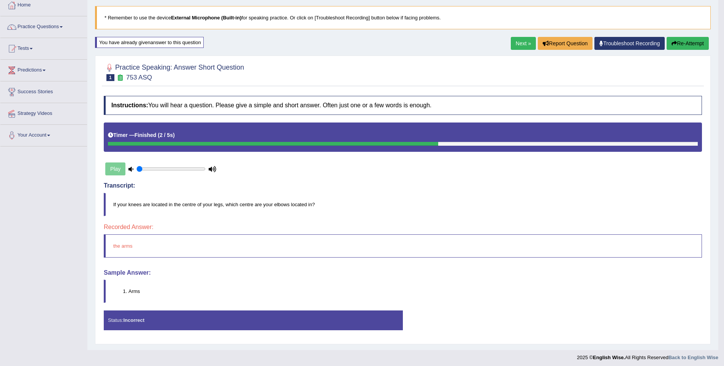
scroll to position [46, 0]
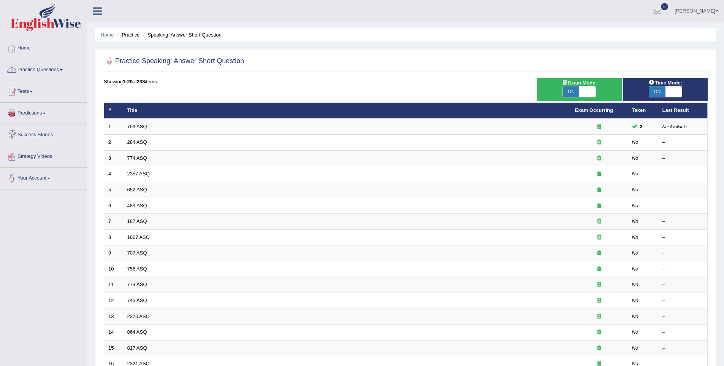
click at [27, 67] on link "Practice Questions" at bounding box center [43, 68] width 87 height 19
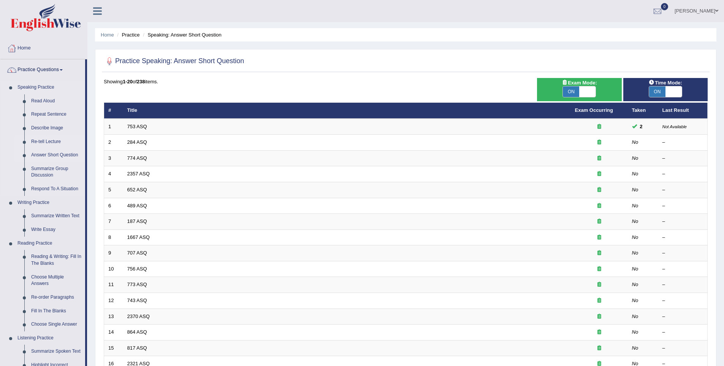
click at [56, 143] on link "Re-tell Lecture" at bounding box center [56, 142] width 57 height 14
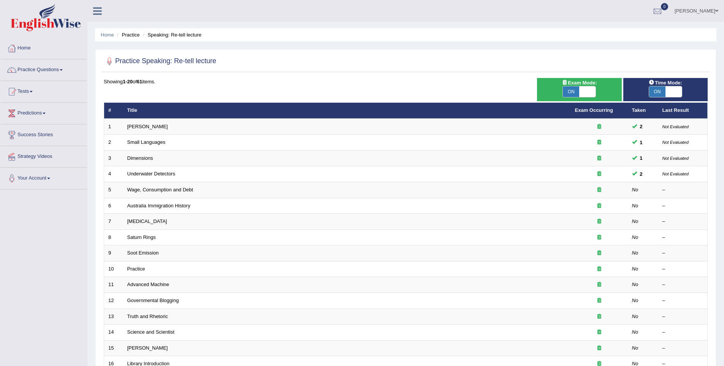
click at [574, 94] on span "ON" at bounding box center [571, 91] width 16 height 11
checkbox input "false"
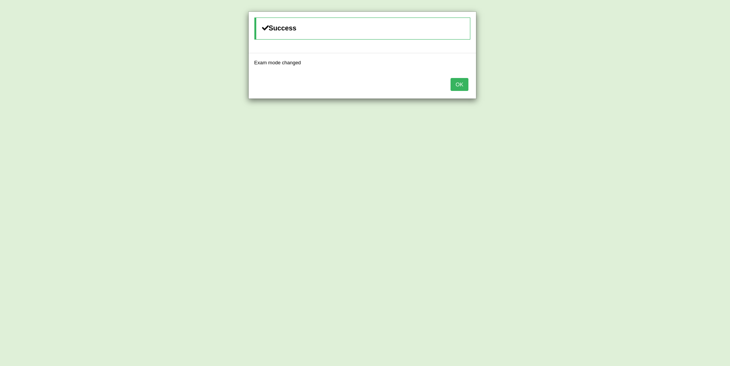
click at [457, 83] on button "OK" at bounding box center [459, 84] width 17 height 13
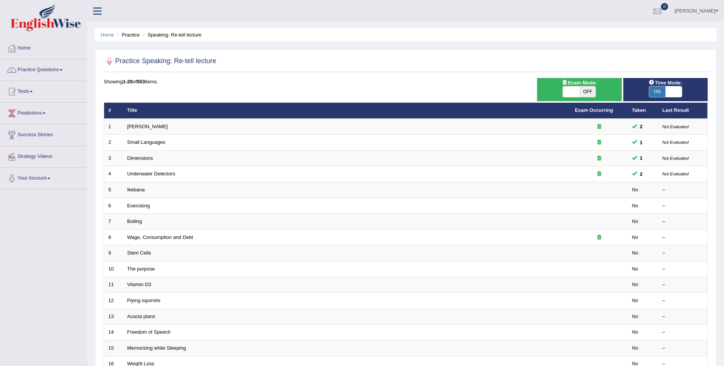
click at [655, 92] on span "ON" at bounding box center [657, 91] width 16 height 11
checkbox input "false"
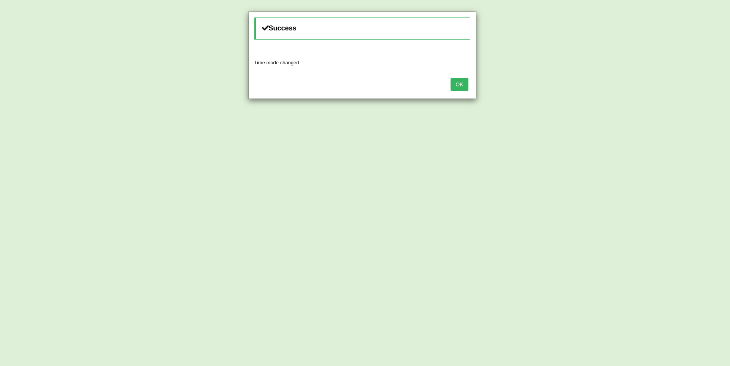
click at [449, 85] on div "OK" at bounding box center [362, 85] width 227 height 27
click at [455, 87] on button "OK" at bounding box center [459, 84] width 17 height 13
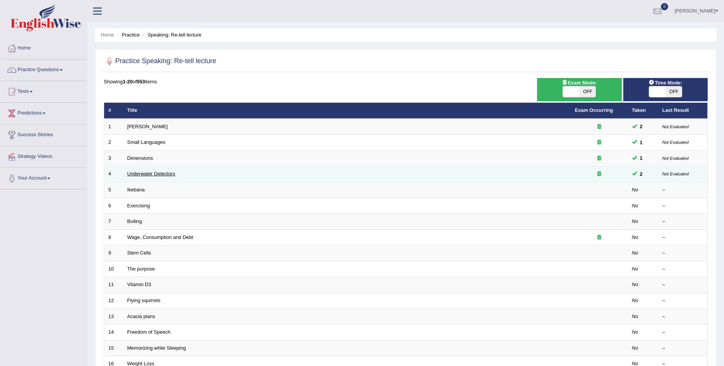
click at [146, 173] on link "Underwater Detectors" at bounding box center [151, 174] width 48 height 6
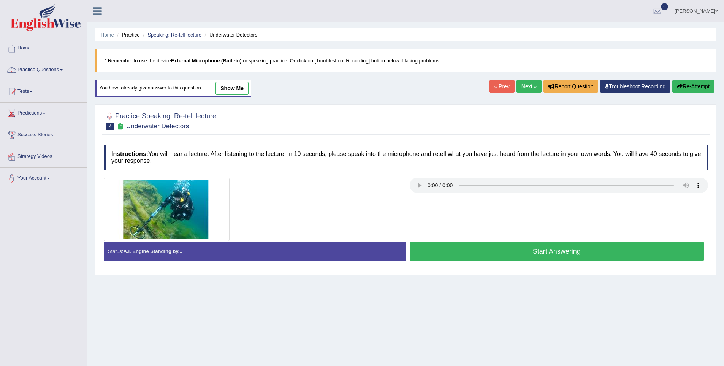
click at [243, 92] on link "show me" at bounding box center [232, 88] width 33 height 13
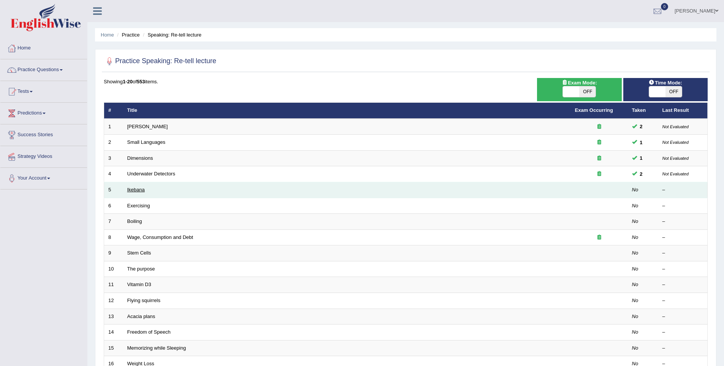
click at [141, 191] on link "Ikebana" at bounding box center [135, 190] width 17 height 6
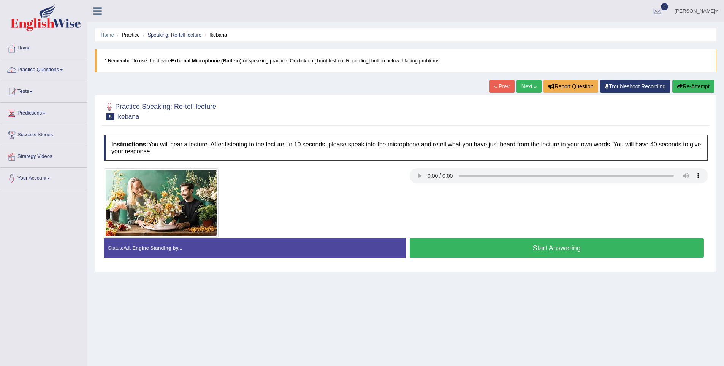
click at [575, 255] on button "Start Answering" at bounding box center [557, 247] width 295 height 19
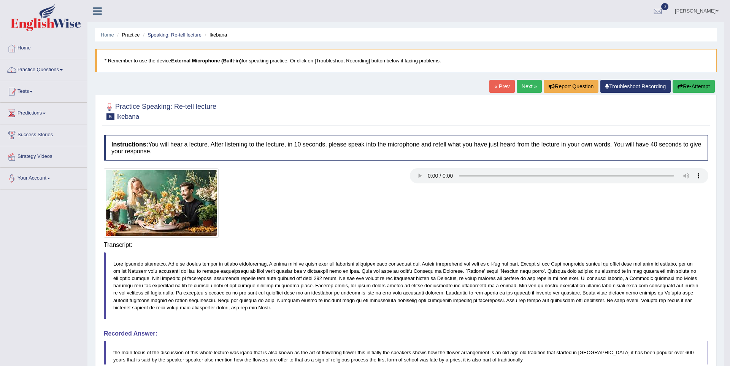
click at [594, 249] on div "Instructions: You will hear a lecture. After listening to the lecture, in 10 se…" at bounding box center [406, 296] width 608 height 330
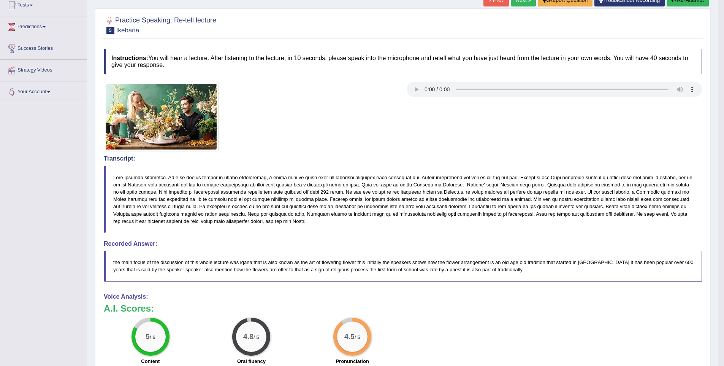
scroll to position [77, 0]
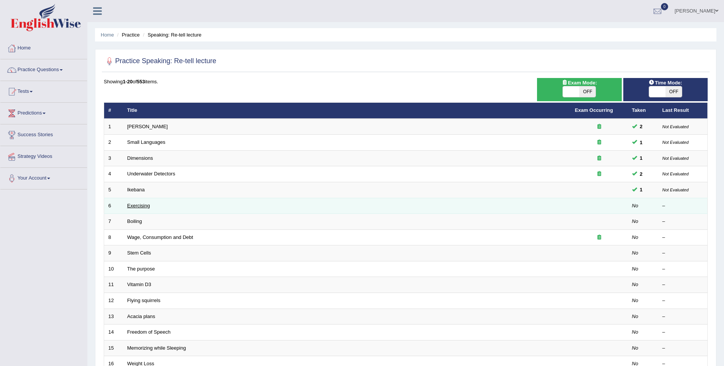
click at [144, 205] on link "Exercising" at bounding box center [138, 206] width 23 height 6
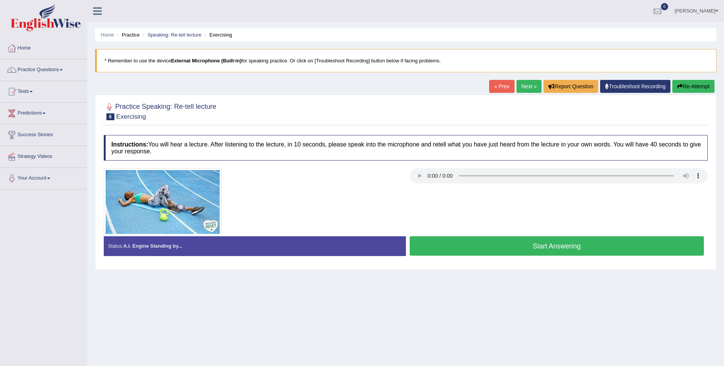
click at [555, 242] on button "Start Answering" at bounding box center [557, 245] width 295 height 19
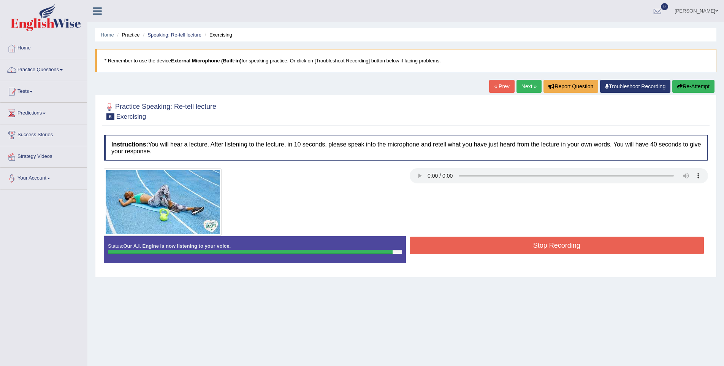
click at [592, 241] on button "Stop Recording" at bounding box center [557, 244] width 295 height 17
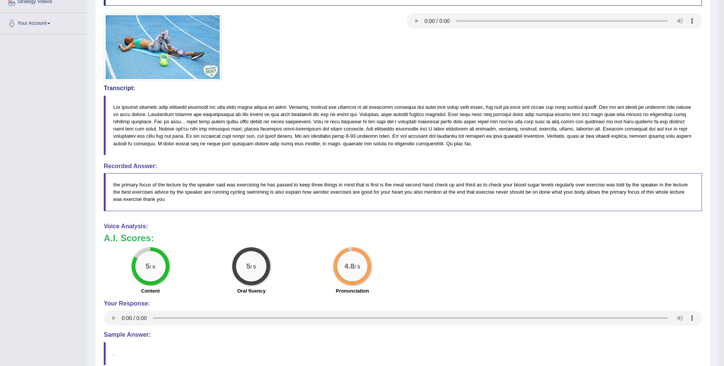
scroll to position [162, 0]
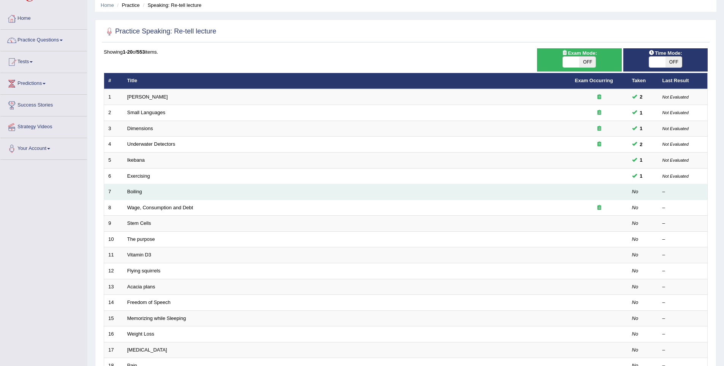
scroll to position [31, 0]
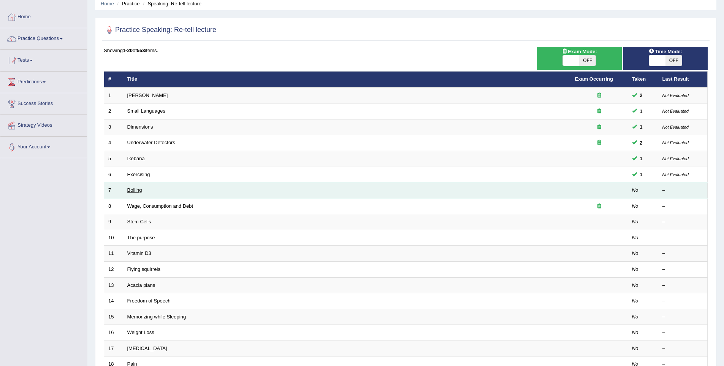
click at [131, 190] on link "Boiling" at bounding box center [134, 190] width 15 height 6
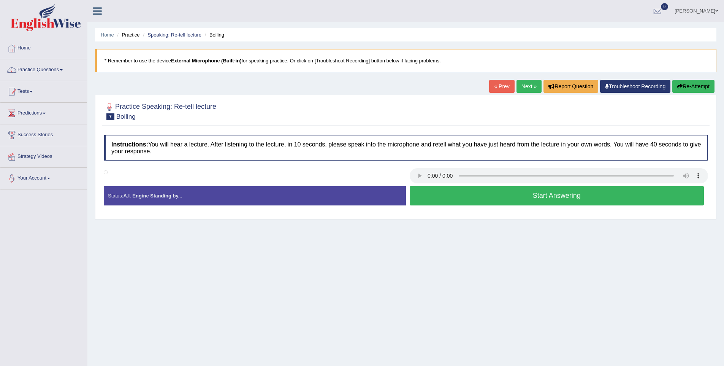
click at [499, 194] on button "Start Answering" at bounding box center [557, 195] width 295 height 19
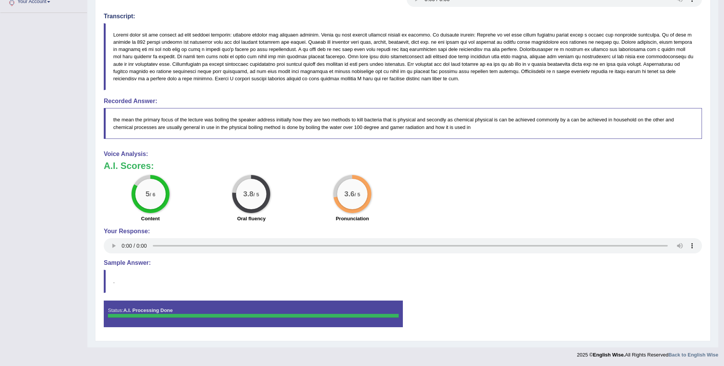
scroll to position [177, 0]
